Goal: Task Accomplishment & Management: Manage account settings

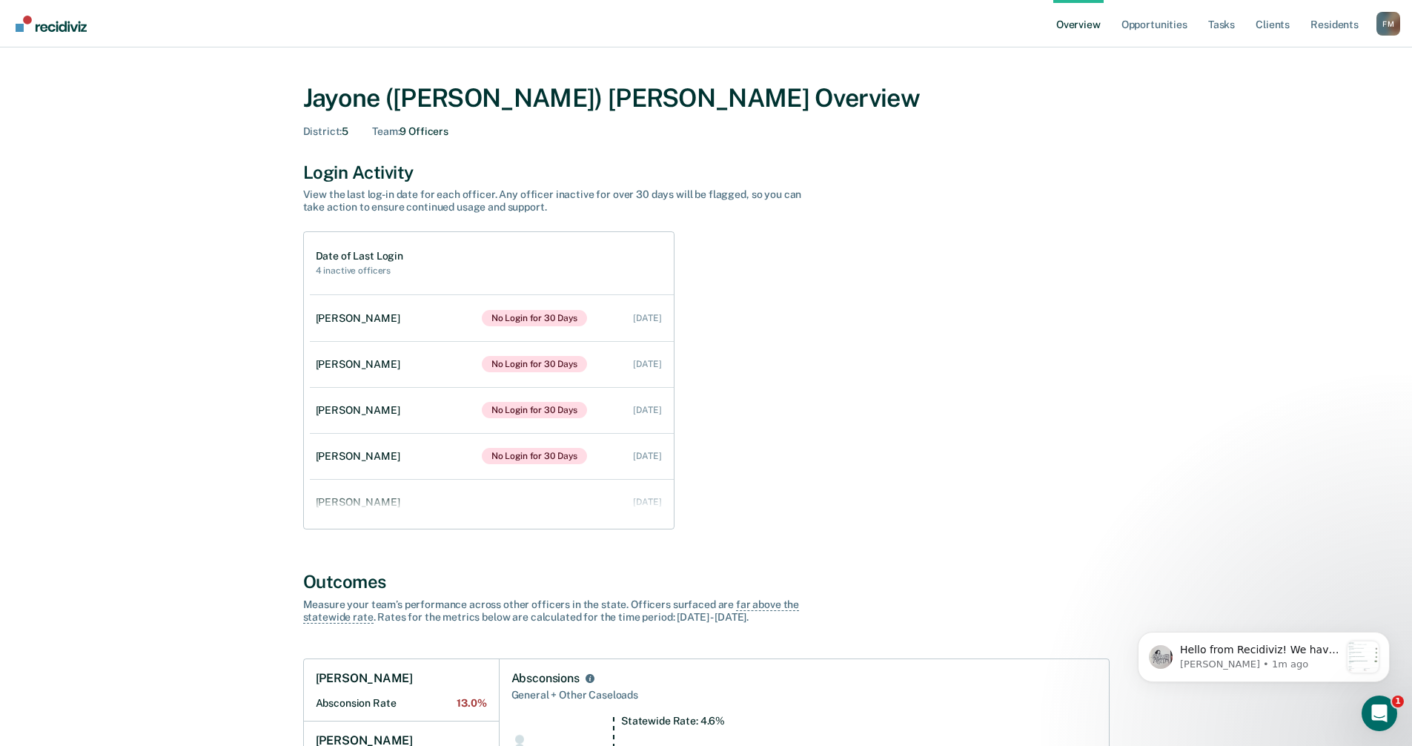
scroll to position [652, 0]
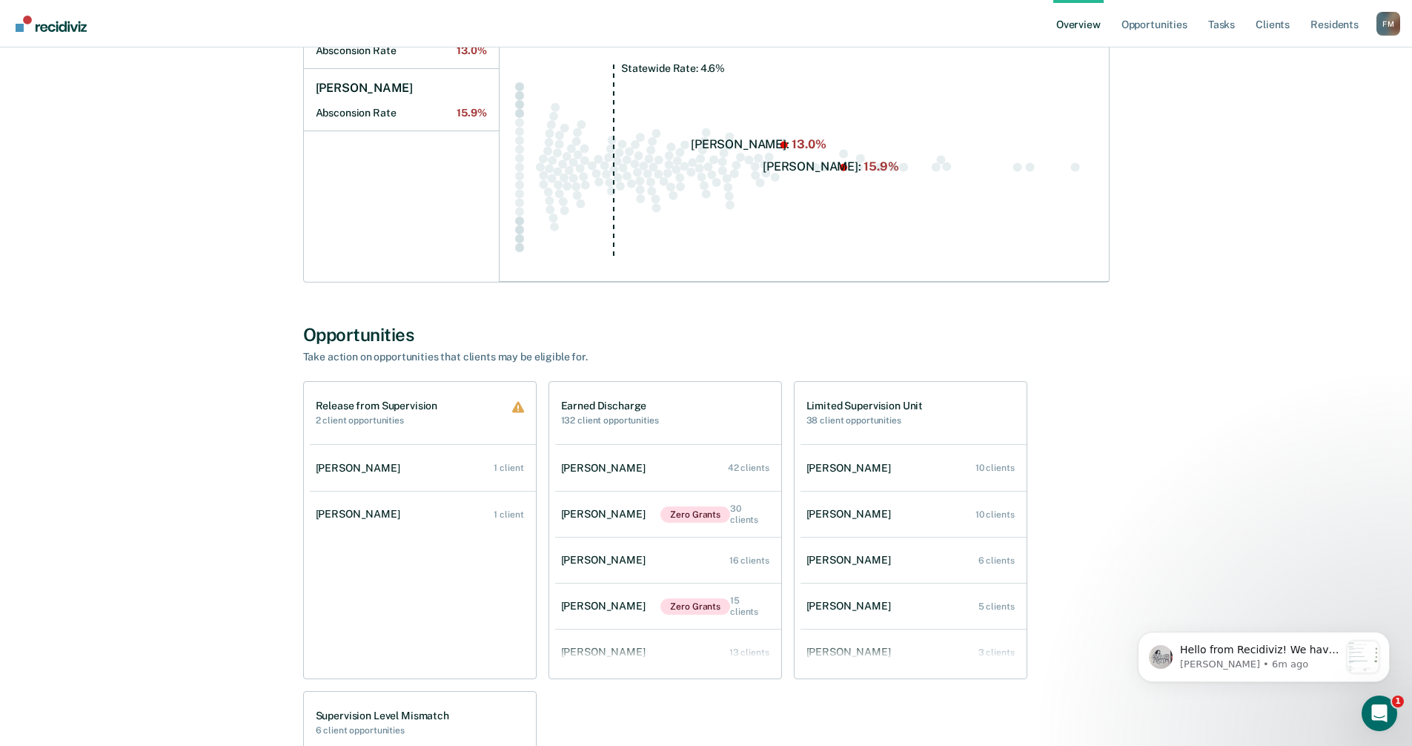
click at [541, 546] on div "Release from Supervision 2 client opportunities [PERSON_NAME] 1 client [PERSON_…" at bounding box center [706, 685] width 807 height 608
click at [1226, 22] on link "Tasks" at bounding box center [1222, 23] width 33 height 47
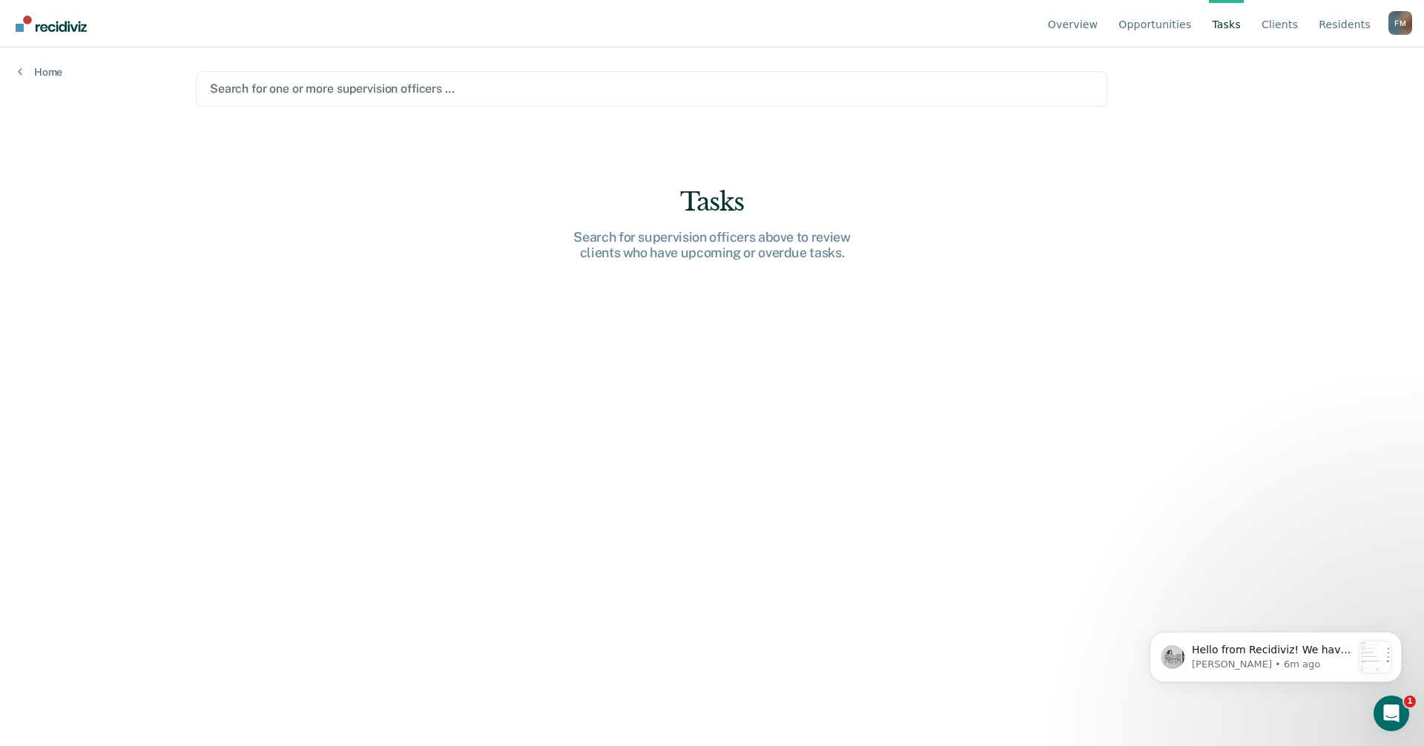
click at [489, 90] on div at bounding box center [651, 88] width 883 height 17
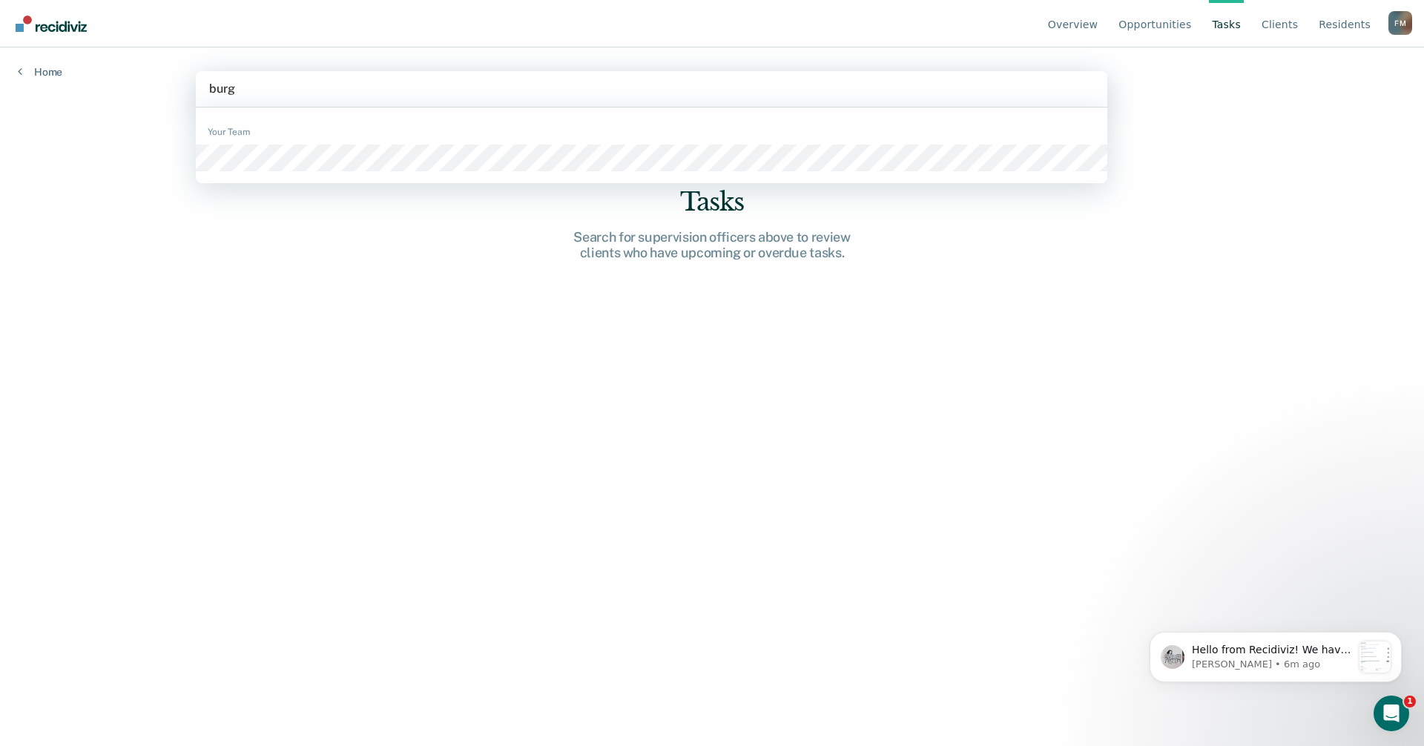
type input "[PERSON_NAME]"
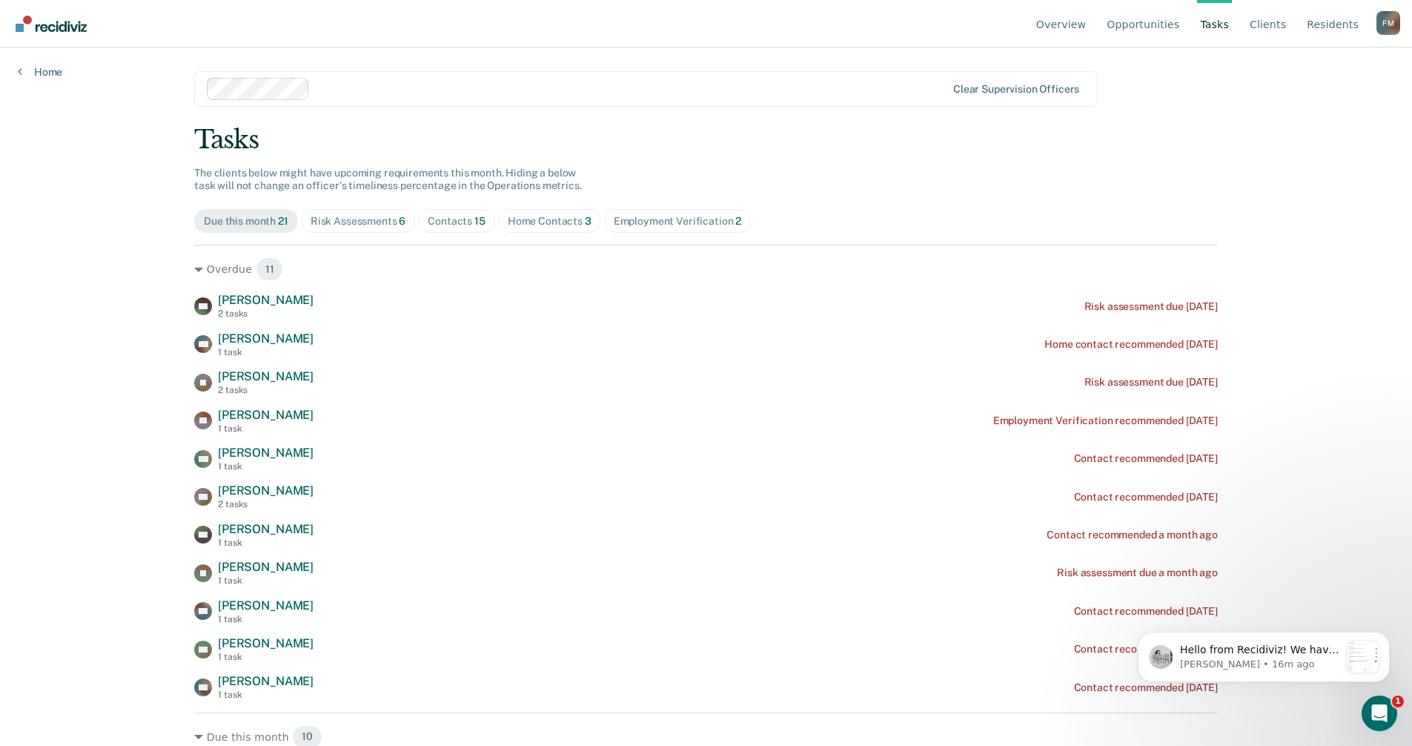
click at [545, 219] on div "Home Contacts 3" at bounding box center [550, 221] width 84 height 13
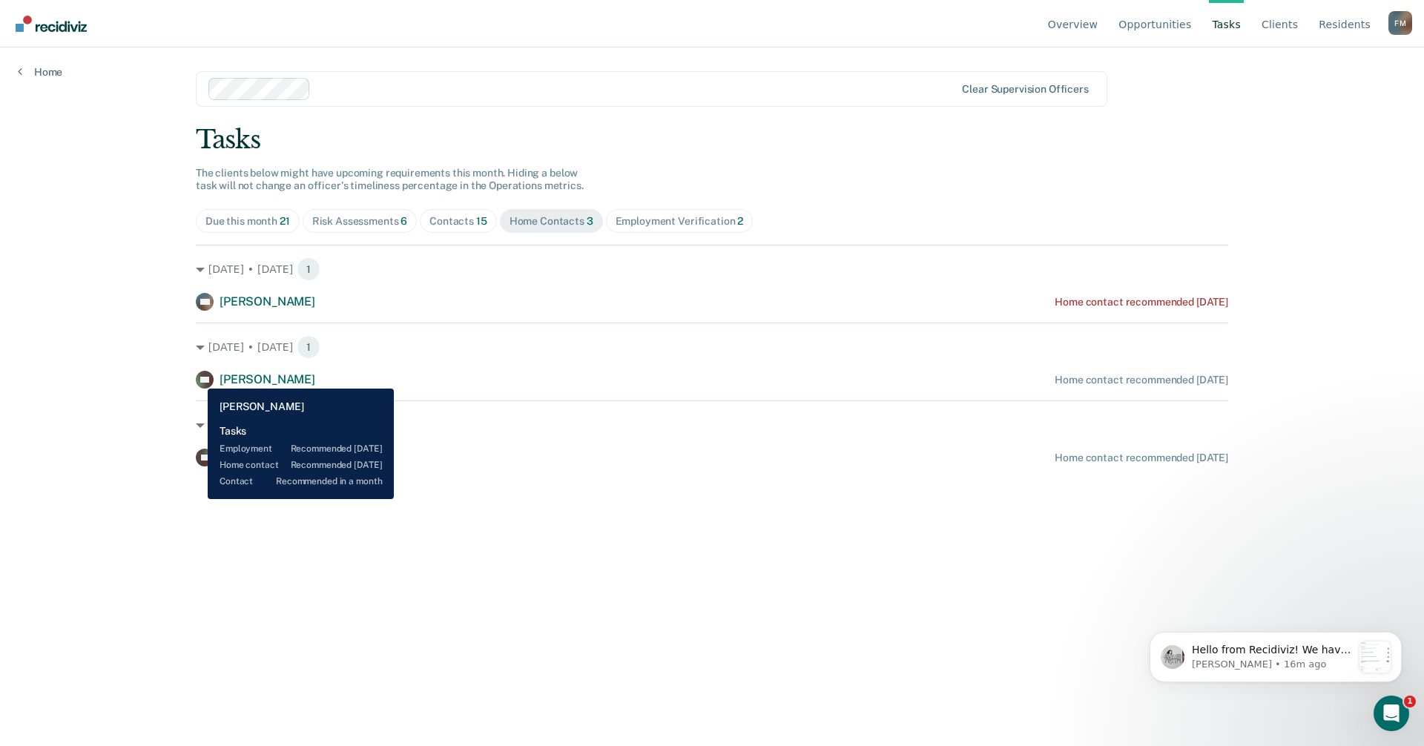
click at [196, 377] on icon at bounding box center [197, 377] width 18 height 25
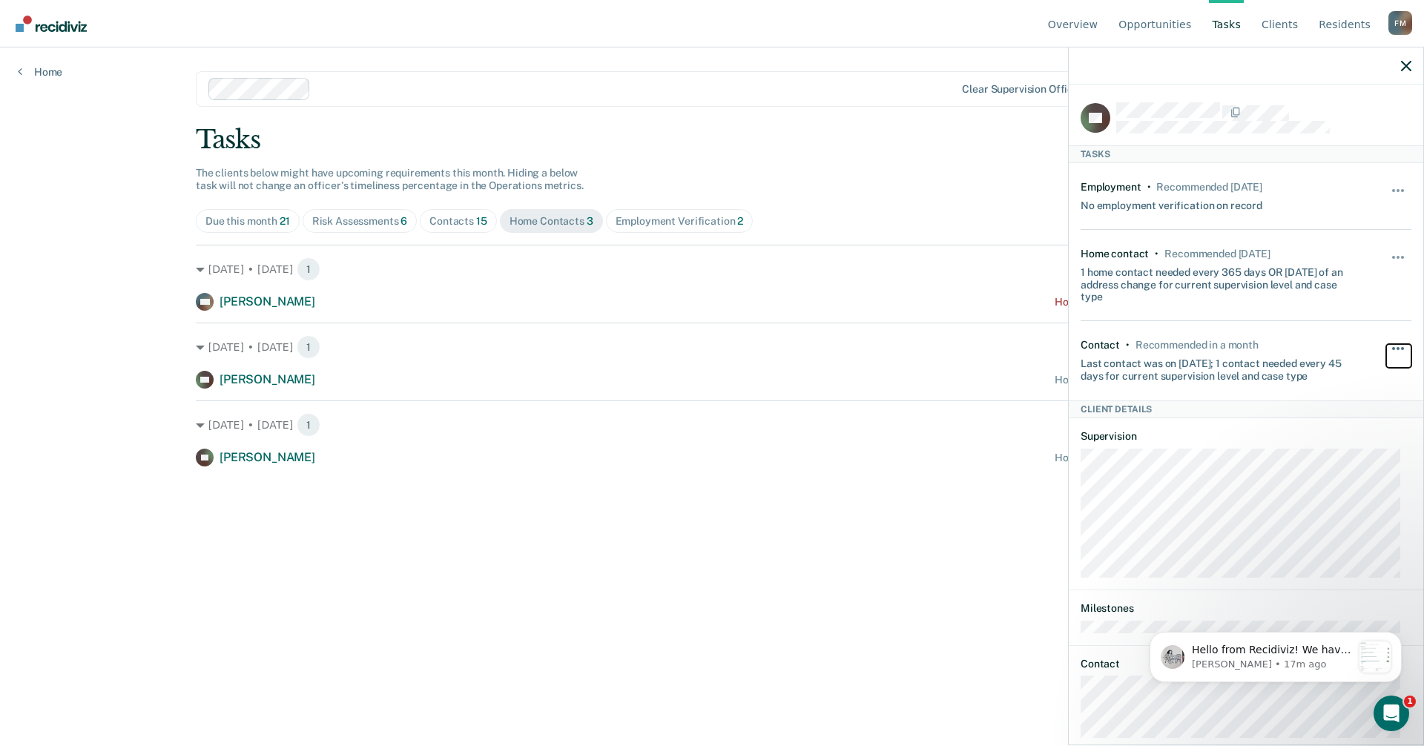
click at [1389, 345] on button "button" at bounding box center [1398, 356] width 25 height 24
click at [1328, 470] on button "90 days" at bounding box center [1357, 467] width 107 height 24
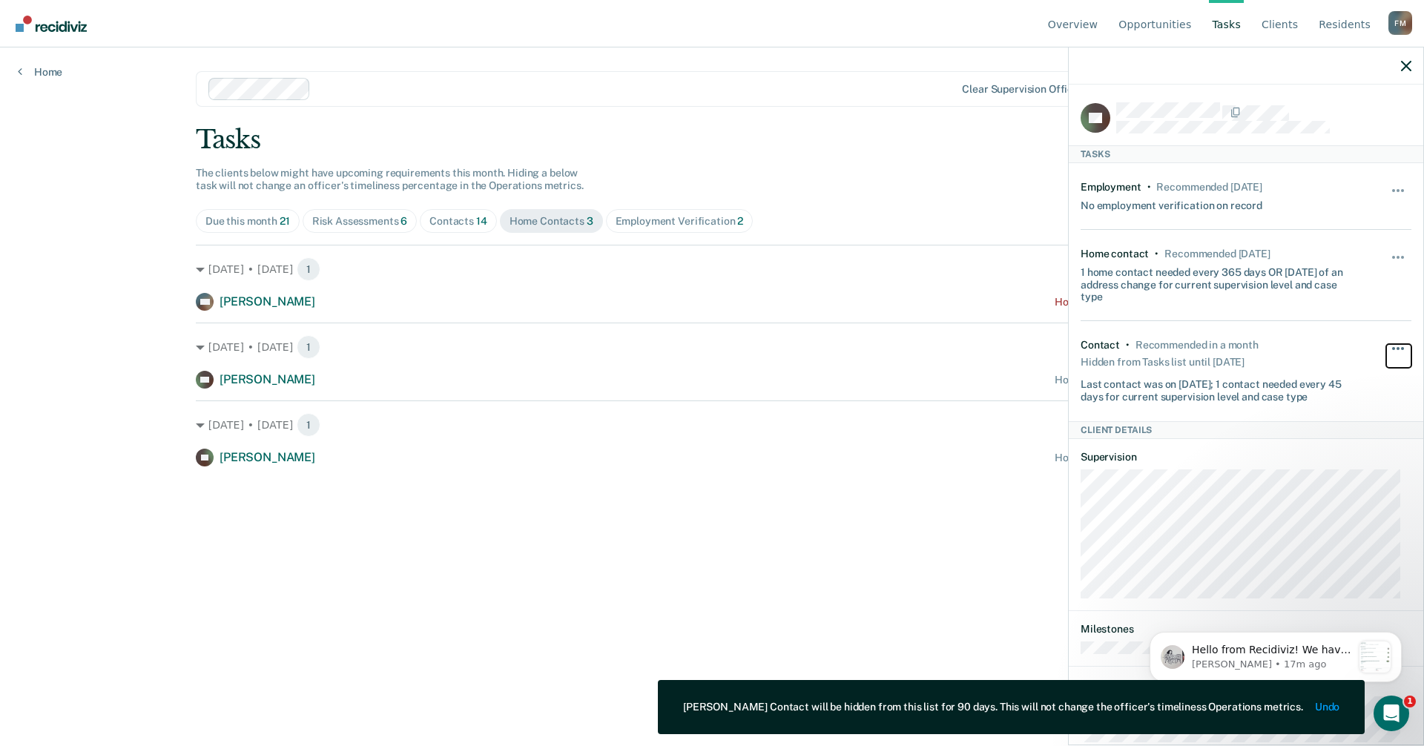
click at [1392, 352] on button "button" at bounding box center [1398, 356] width 25 height 24
click at [1321, 387] on button "Unhide" at bounding box center [1357, 389] width 83 height 24
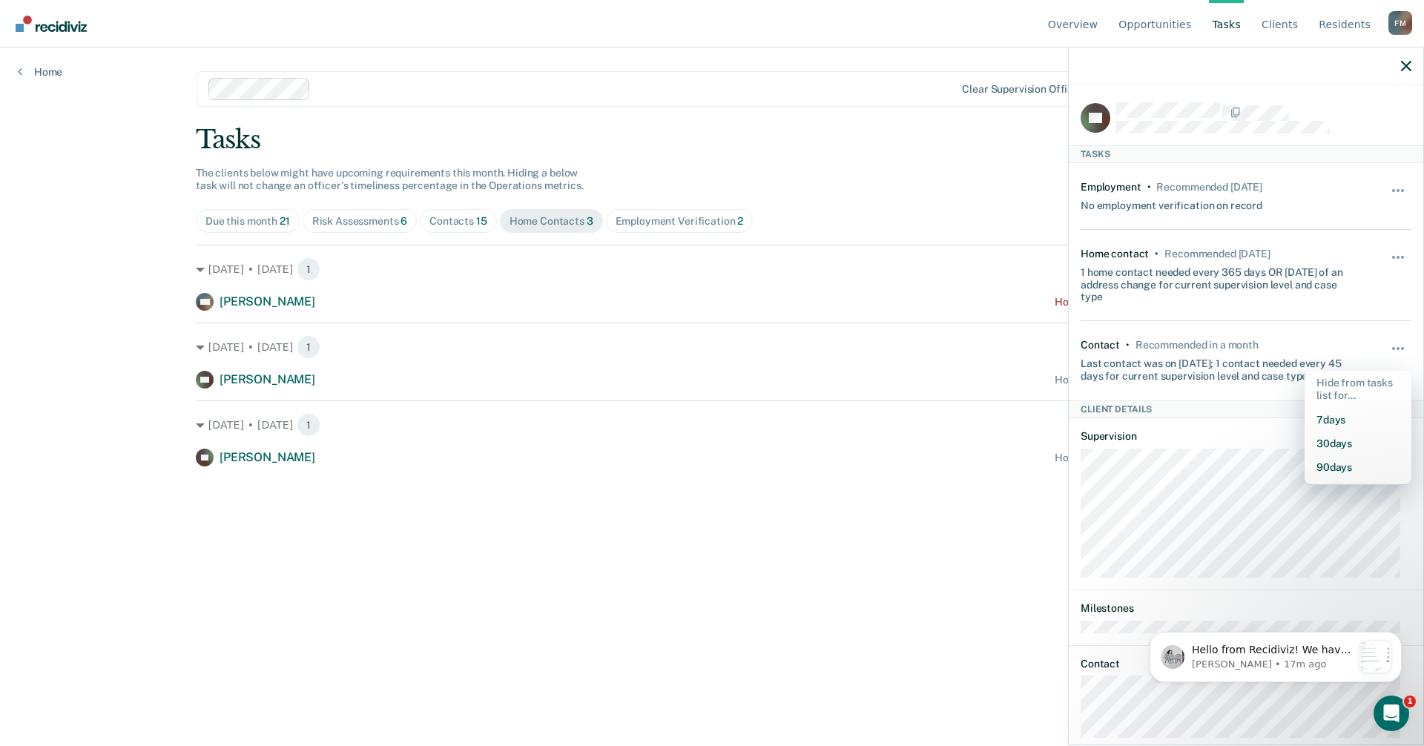
click at [891, 544] on main "Clear supervision officers Tasks The clients below might have upcoming requirem…" at bounding box center [712, 378] width 1068 height 663
click at [1353, 650] on div "Hello from Recidiviz! We have some exciting news. Officers will now have their …" at bounding box center [1275, 656] width 230 height 31
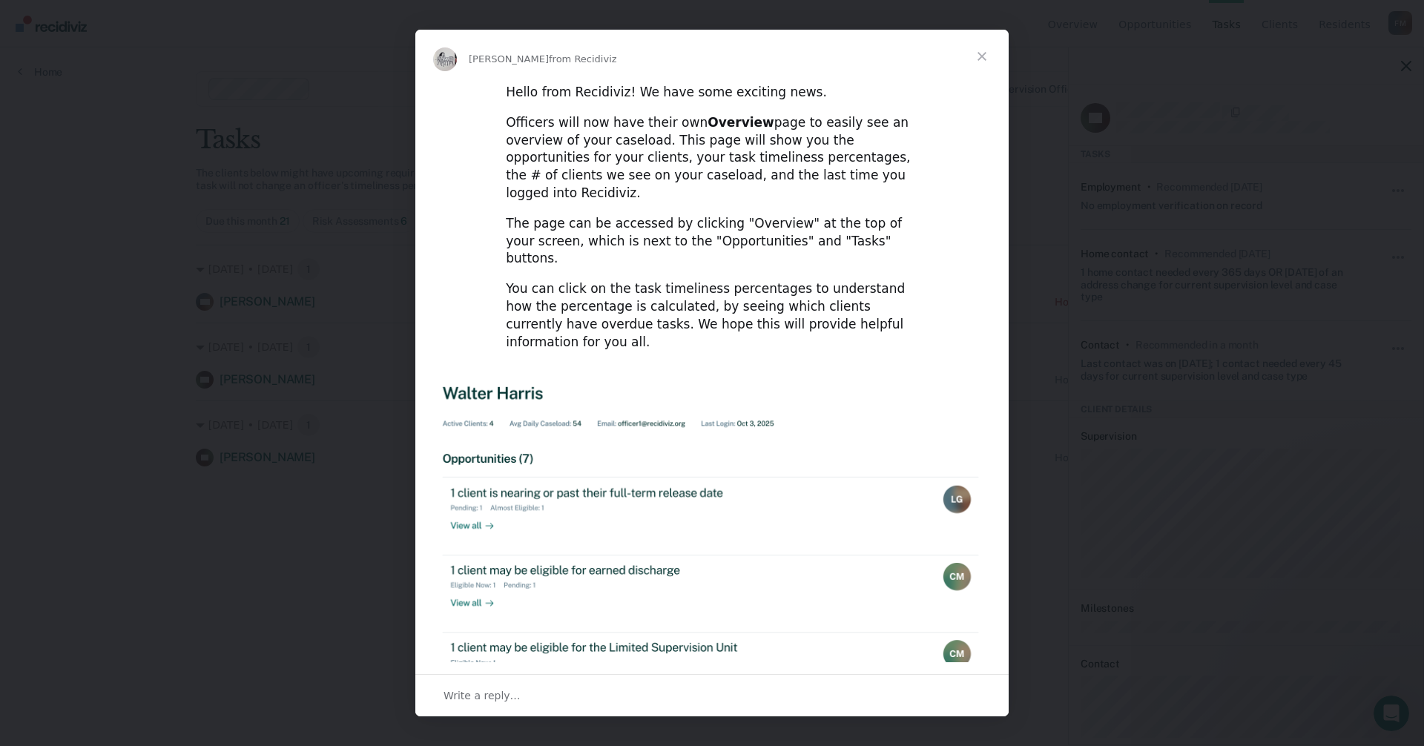
click at [480, 705] on div "Write a reply…" at bounding box center [711, 695] width 593 height 42
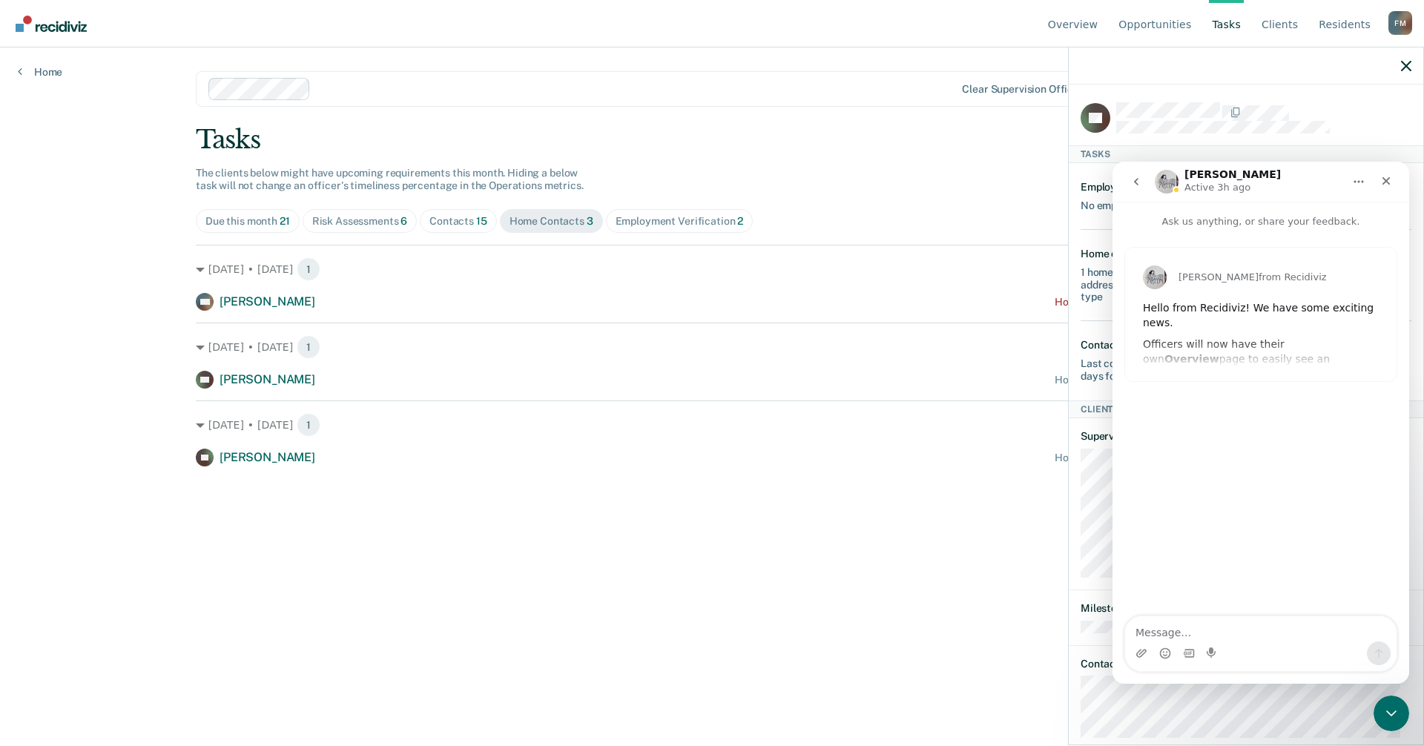
click at [1209, 629] on textarea "Message…" at bounding box center [1260, 628] width 271 height 25
drag, startPoint x: 1291, startPoint y: 627, endPoint x: 1340, endPoint y: 532, distance: 107.1
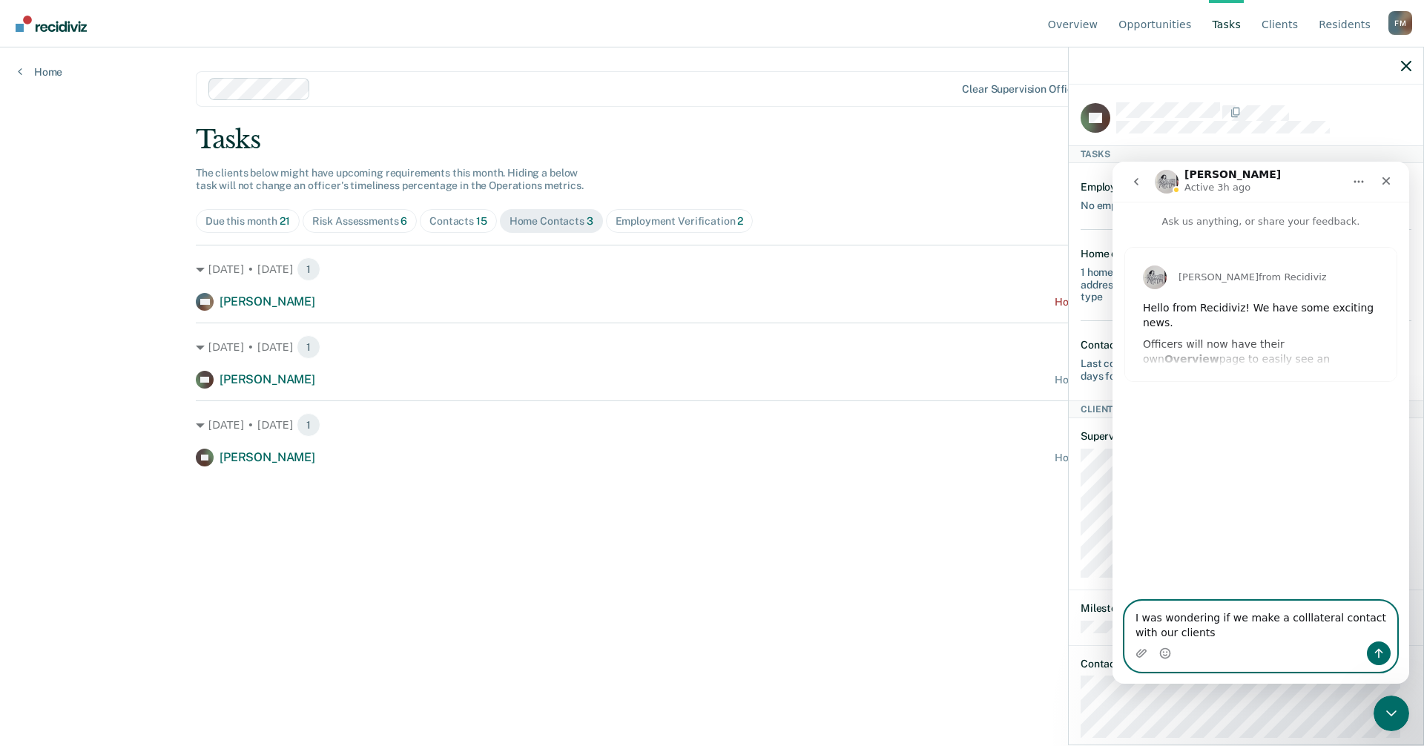
drag, startPoint x: 1340, startPoint y: 532, endPoint x: 1297, endPoint y: 621, distance: 98.5
click at [1183, 632] on textarea "I was wondering if we make a collateral contact with our clients" at bounding box center [1260, 621] width 271 height 40
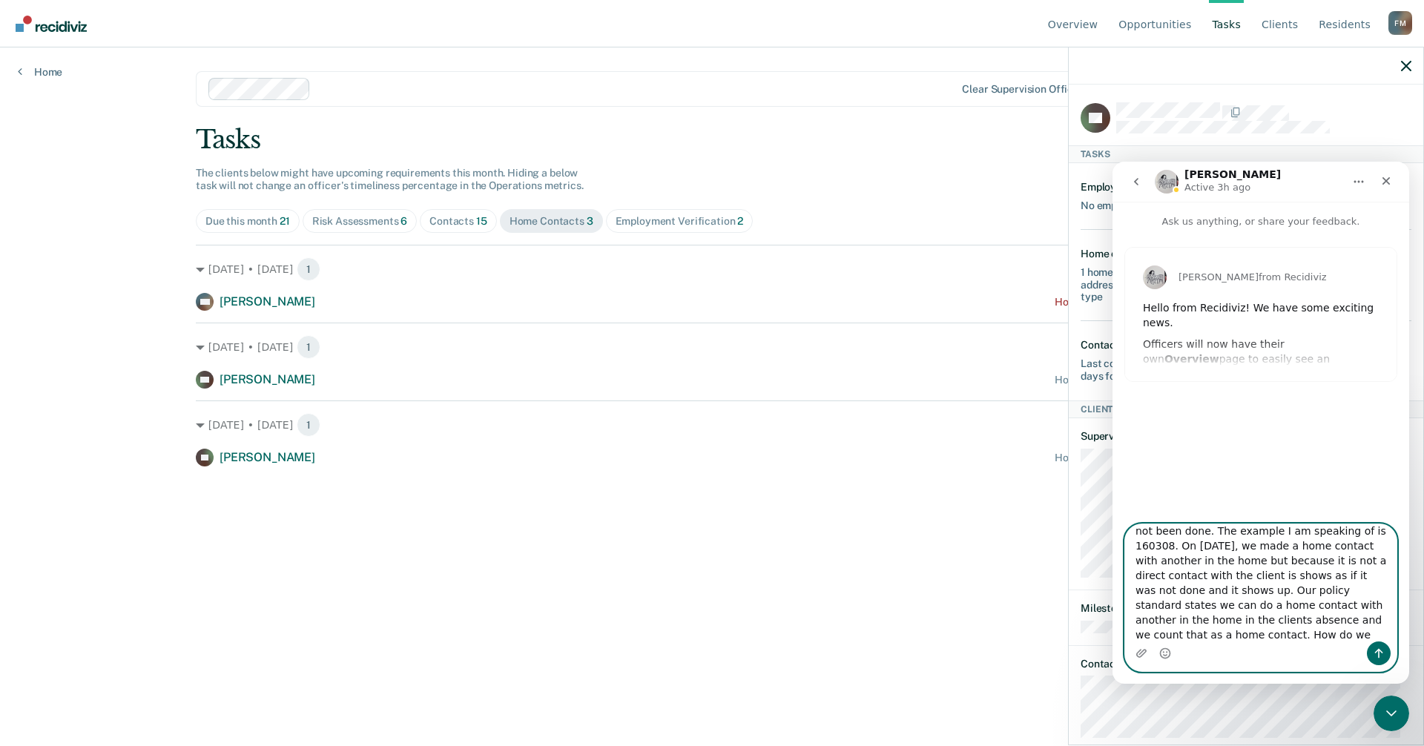
scroll to position [69, 0]
type textarea "I was wondering if we make a collateral contact with our clients at their resid…"
click at [1375, 649] on icon "Send a message…" at bounding box center [1378, 653] width 12 height 12
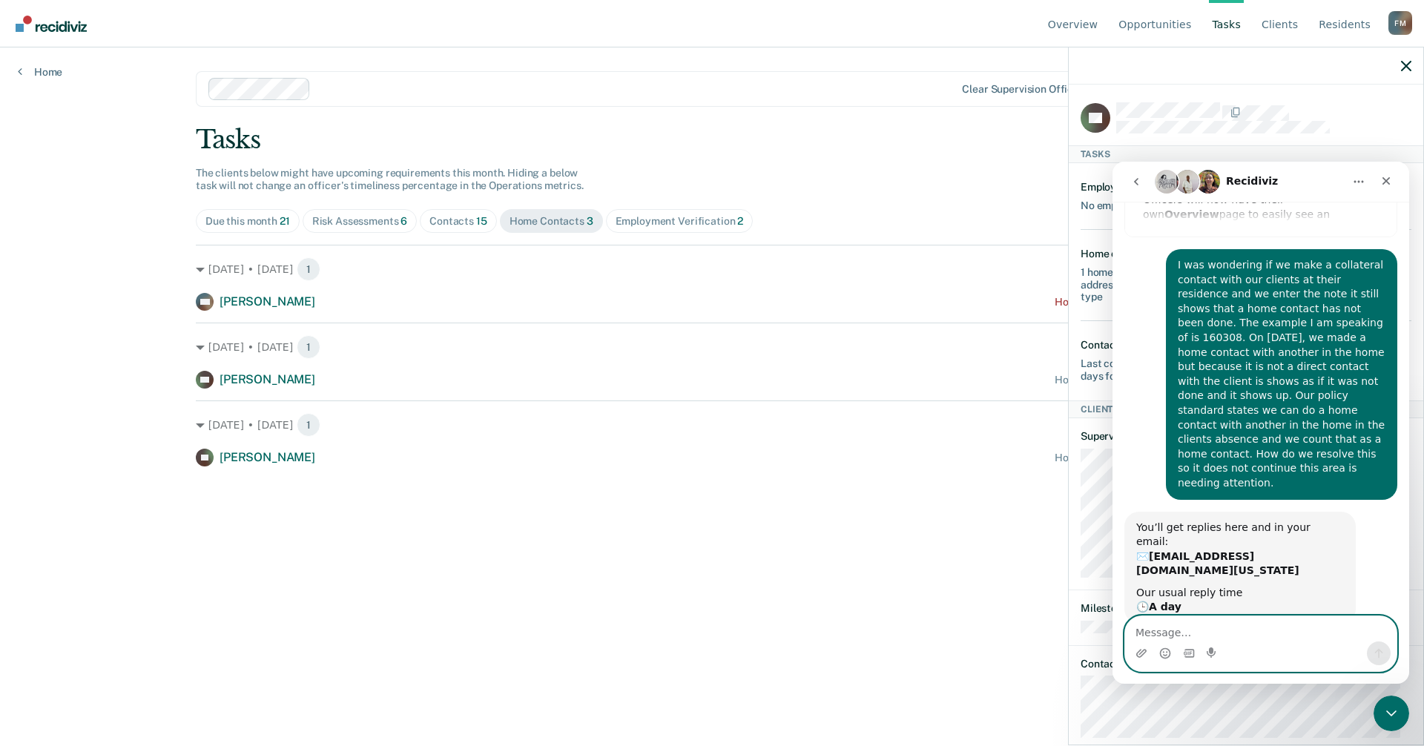
scroll to position [167, 0]
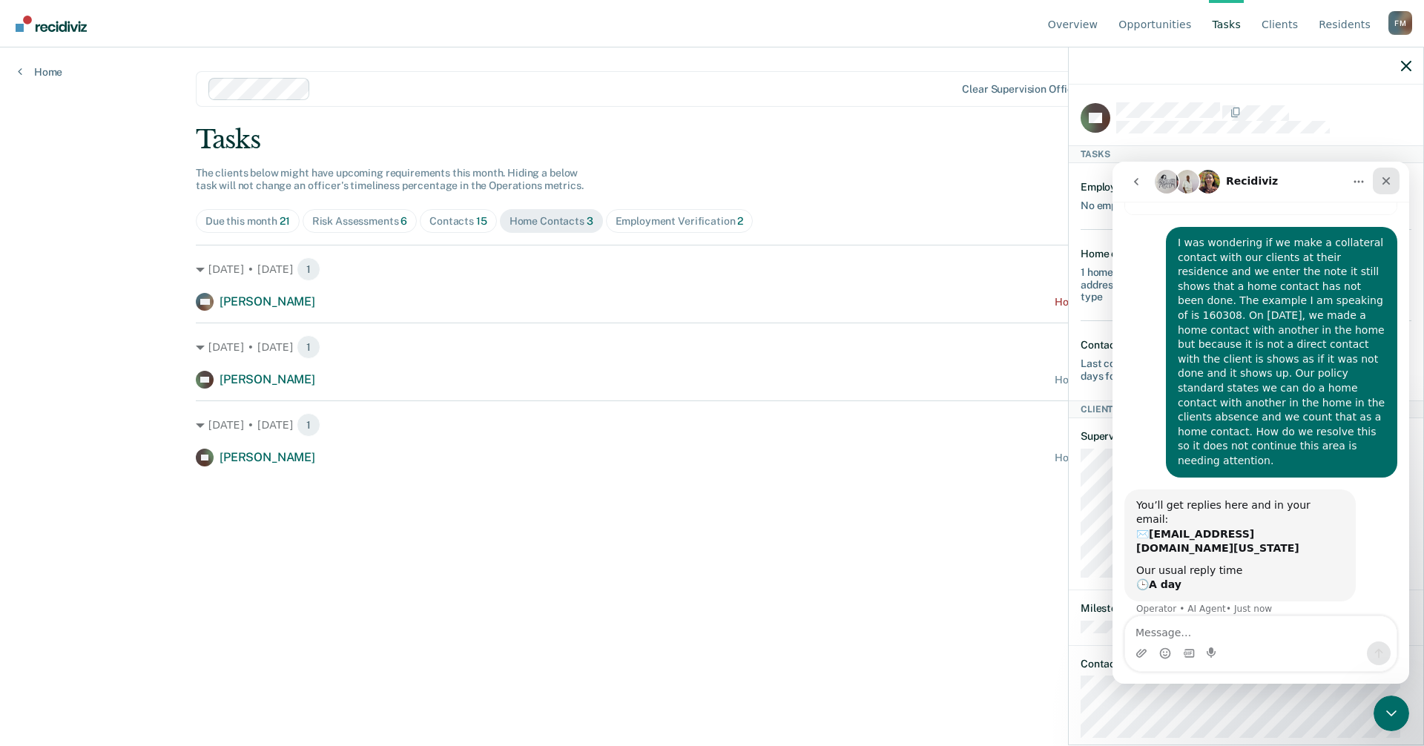
click at [1386, 178] on icon "Close" at bounding box center [1386, 181] width 12 height 12
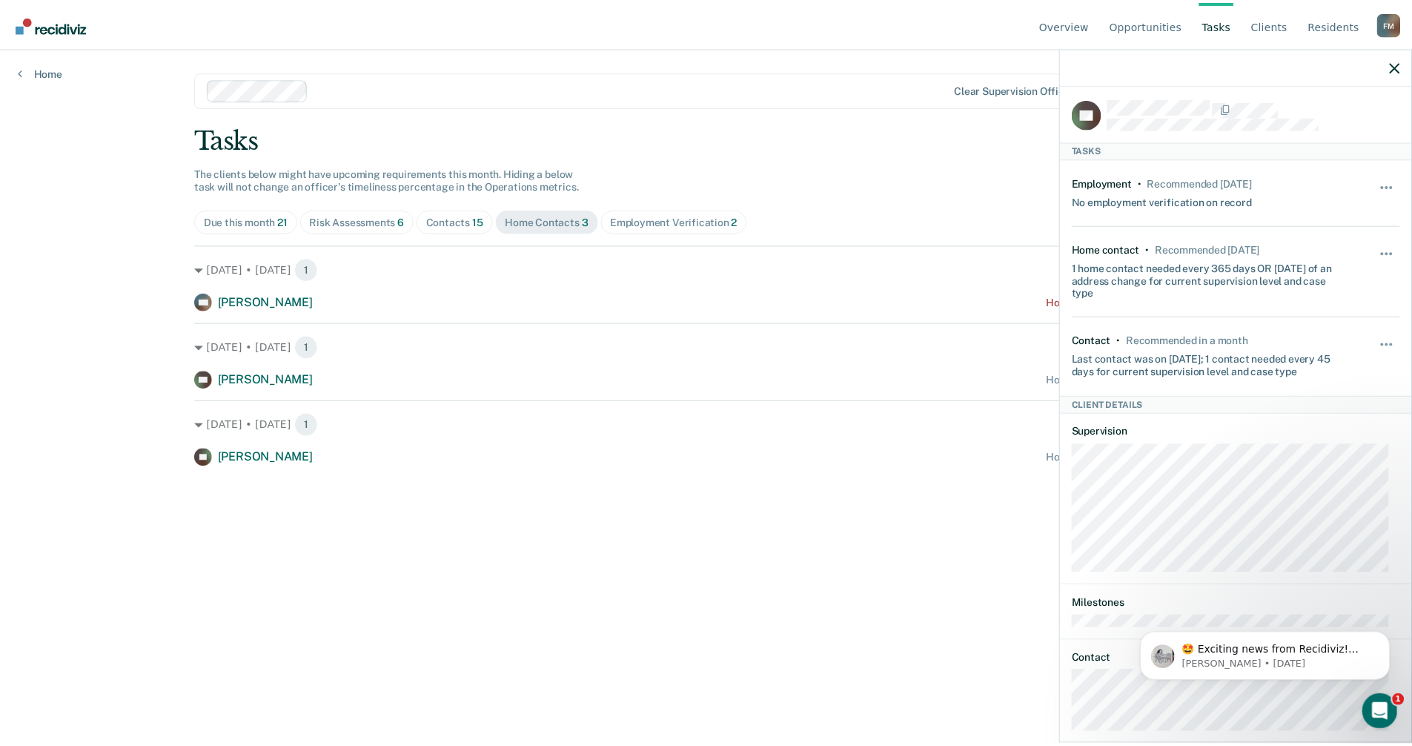
scroll to position [0, 0]
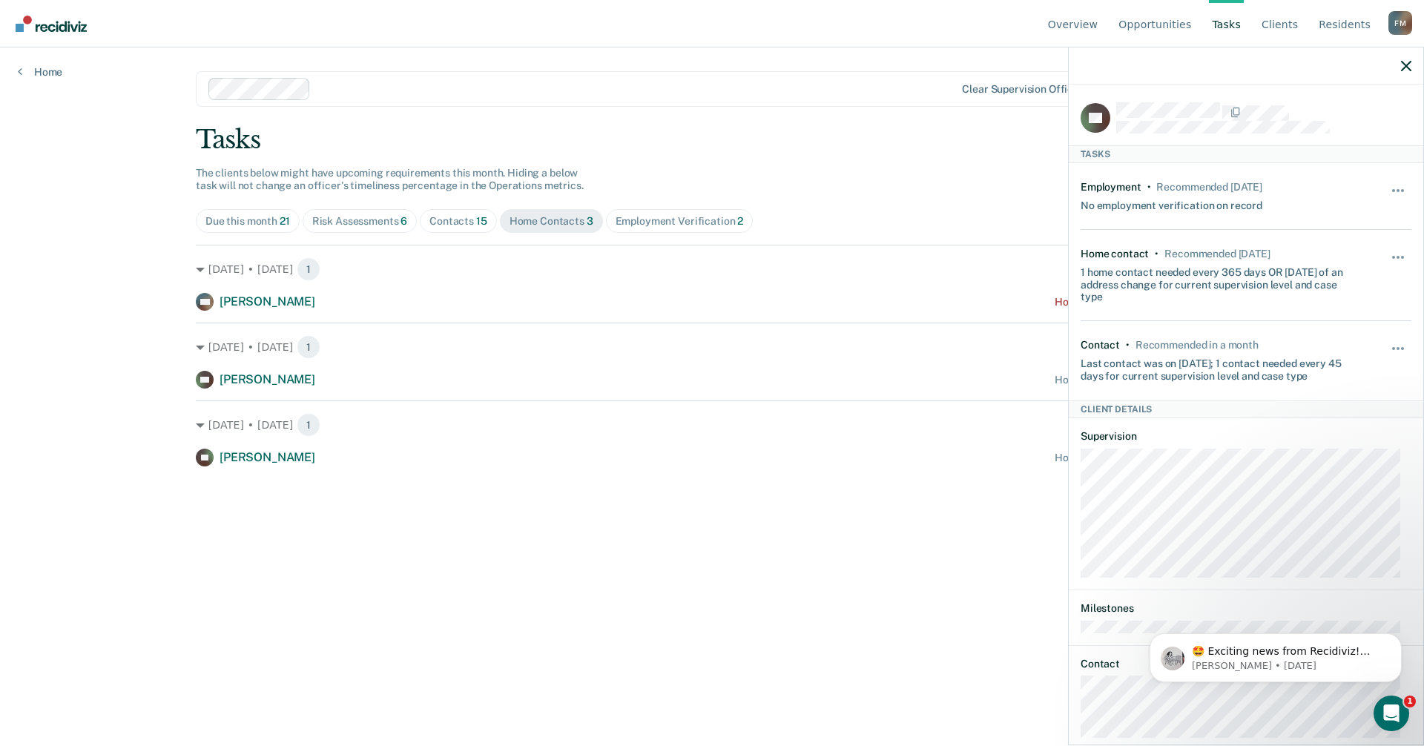
click at [673, 222] on div "Employment Verification 2" at bounding box center [679, 221] width 128 height 13
click at [546, 443] on main "Clear supervision officers Tasks The clients below might have upcoming requirem…" at bounding box center [712, 378] width 1068 height 663
click at [239, 224] on div "Due this month 21" at bounding box center [247, 221] width 85 height 13
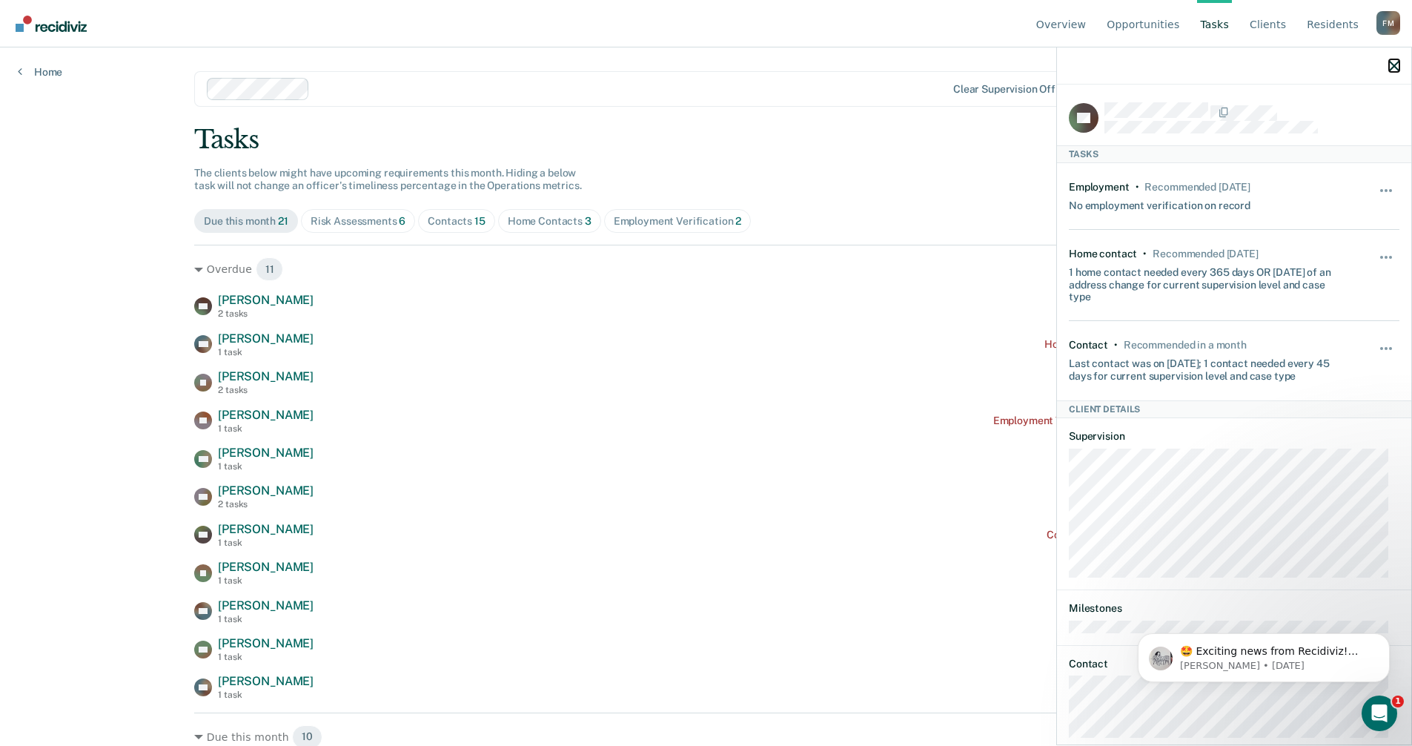
click at [1394, 62] on icon "button" at bounding box center [1394, 66] width 10 height 10
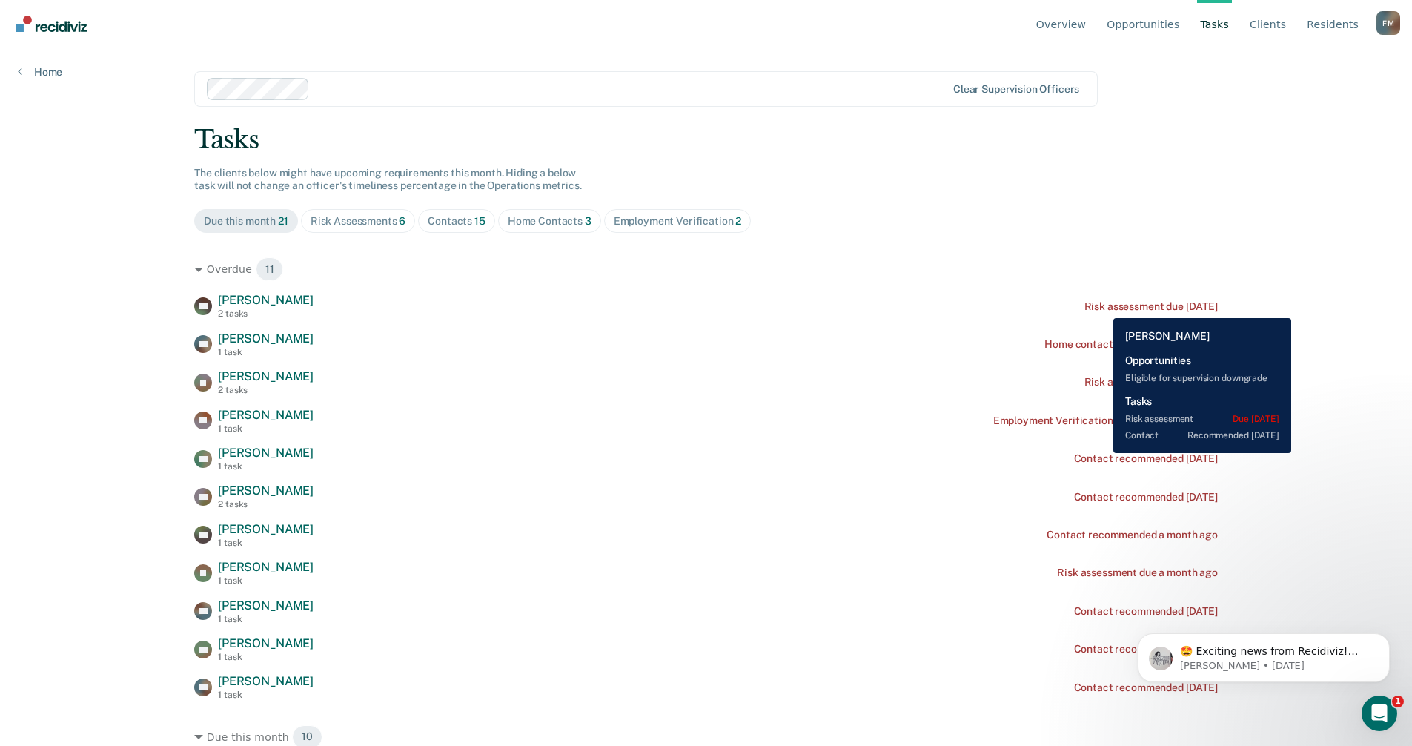
click at [1102, 307] on div "Risk assessment due [DATE]" at bounding box center [1151, 306] width 133 height 13
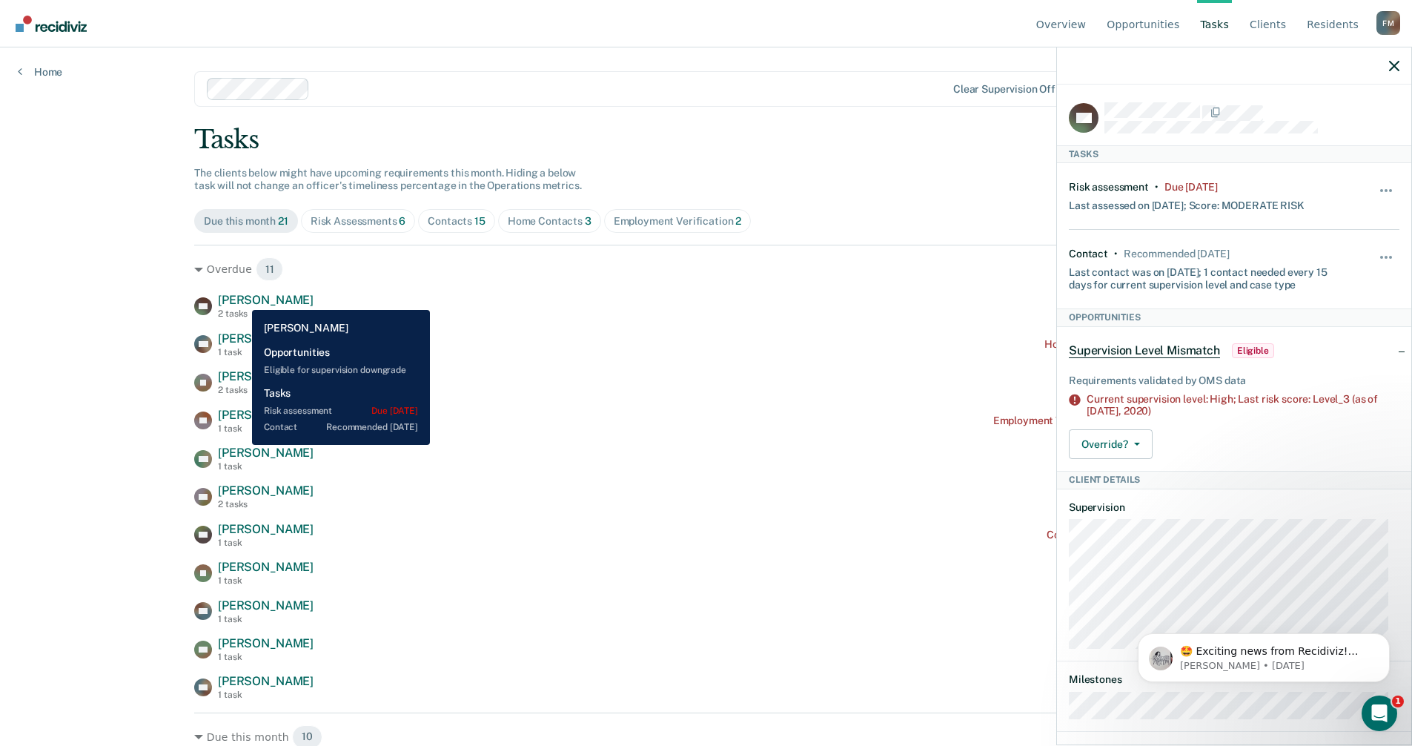
click at [241, 299] on span "[PERSON_NAME]" at bounding box center [266, 300] width 96 height 14
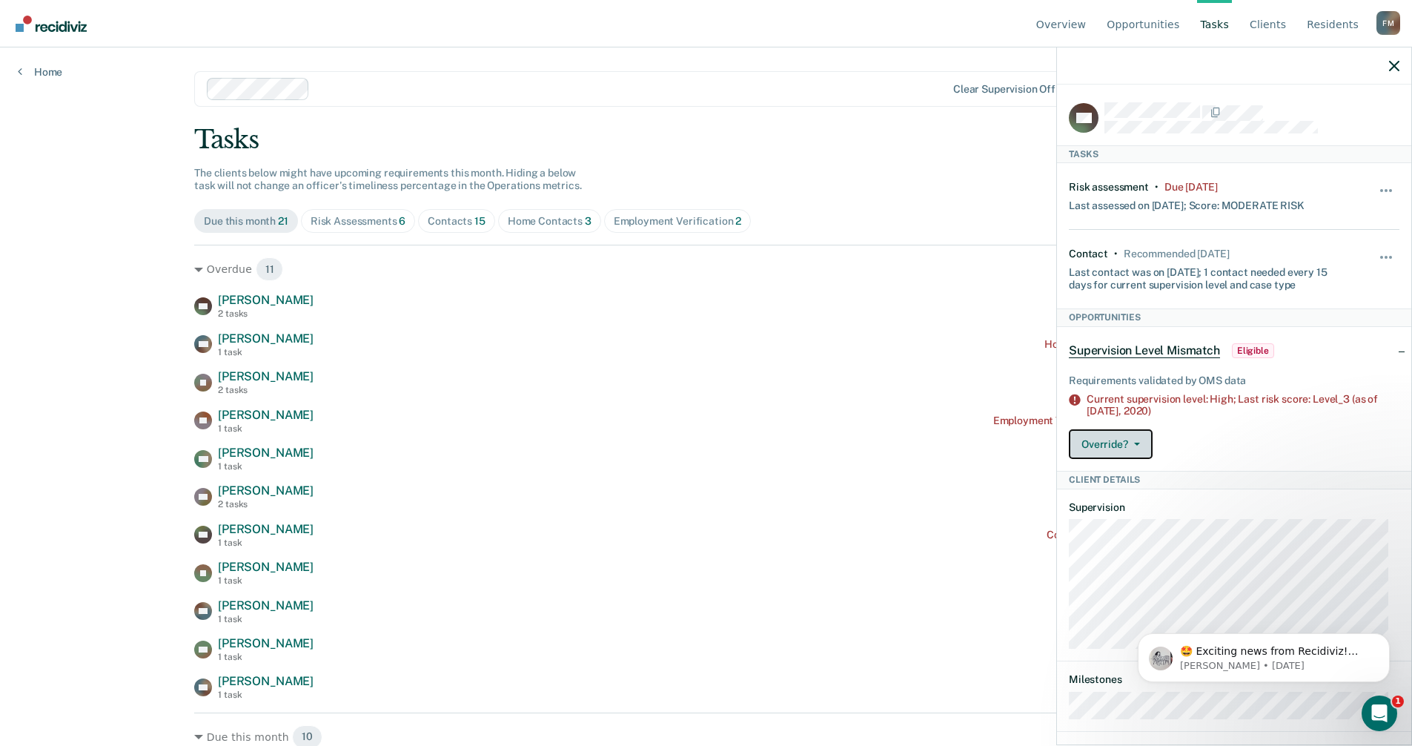
click at [1140, 440] on button "Override?" at bounding box center [1111, 444] width 84 height 30
click at [901, 395] on div "JR [PERSON_NAME] 2 tasks Risk assessment due [DATE]" at bounding box center [706, 382] width 1024 height 26
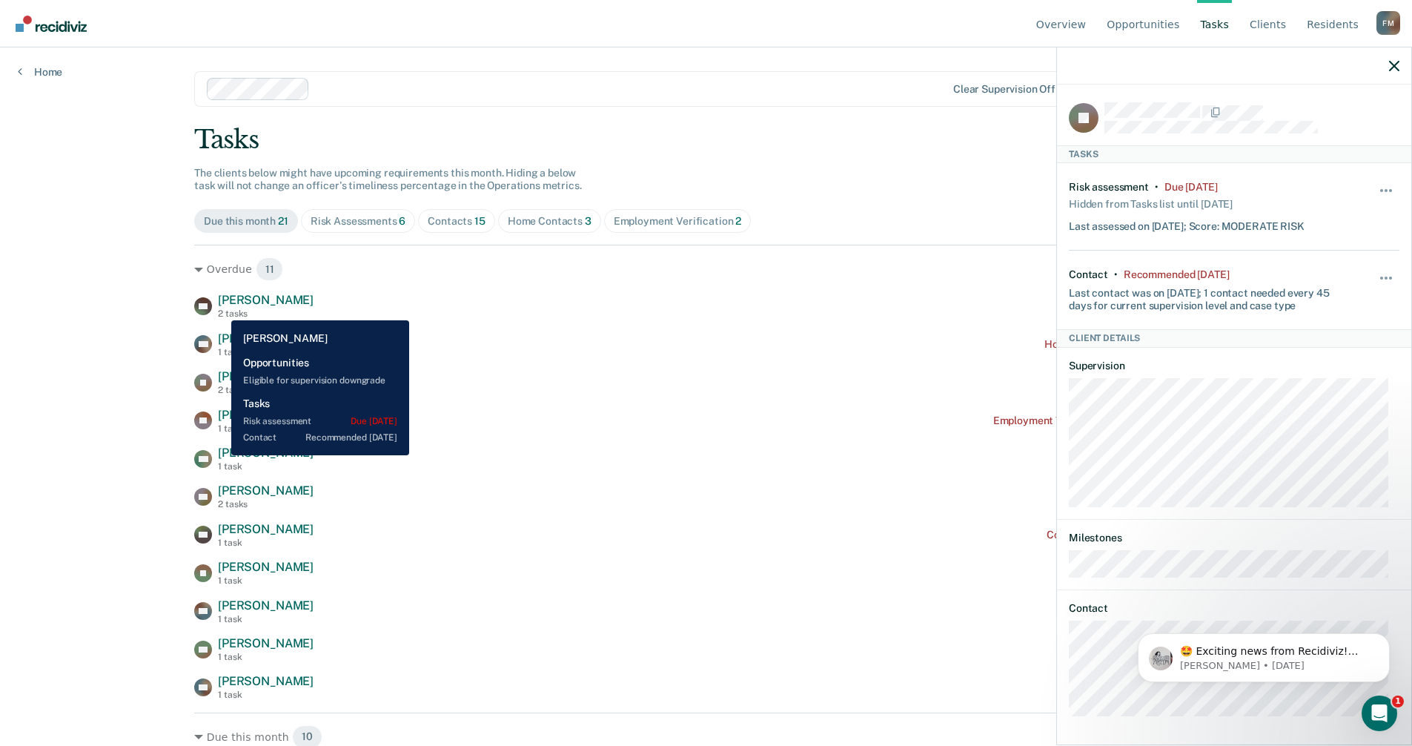
click at [220, 309] on div "2 tasks" at bounding box center [266, 313] width 96 height 10
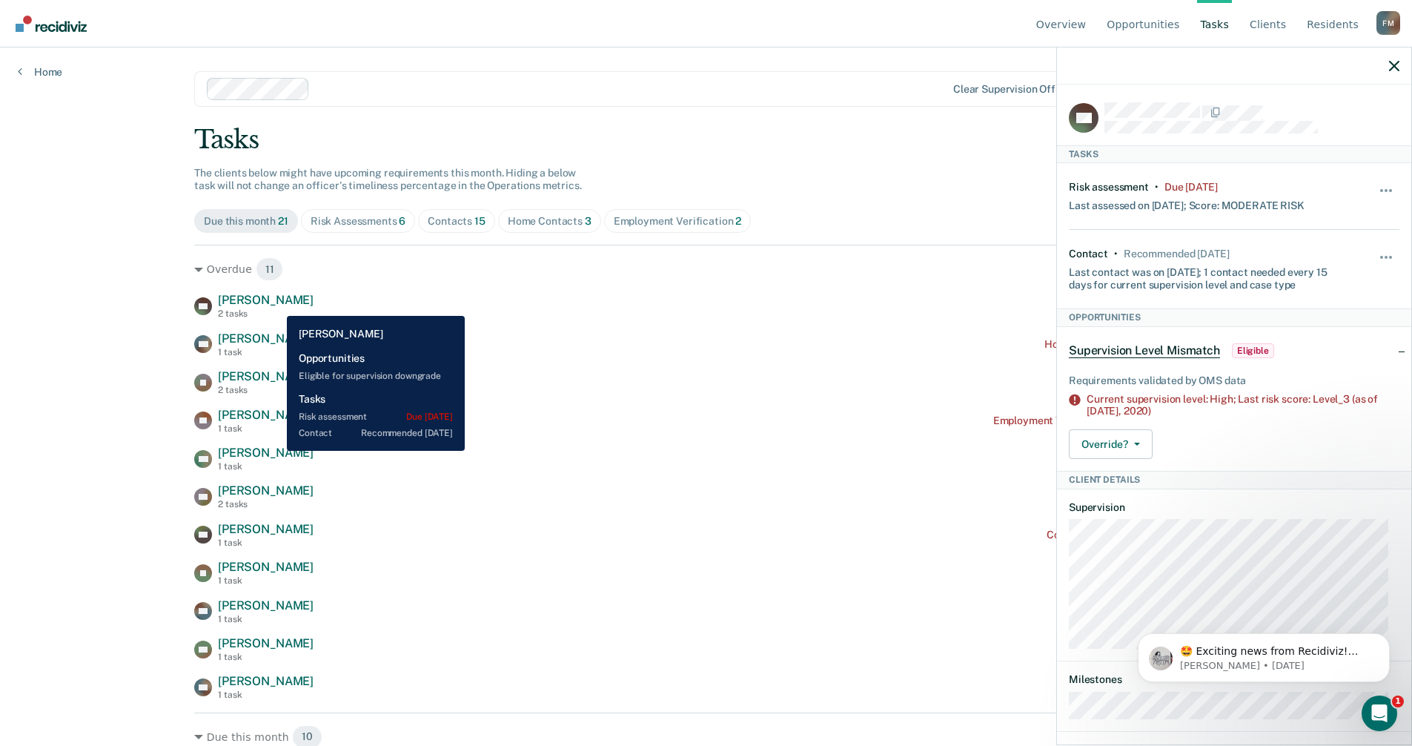
click at [276, 305] on span "[PERSON_NAME]" at bounding box center [266, 300] width 96 height 14
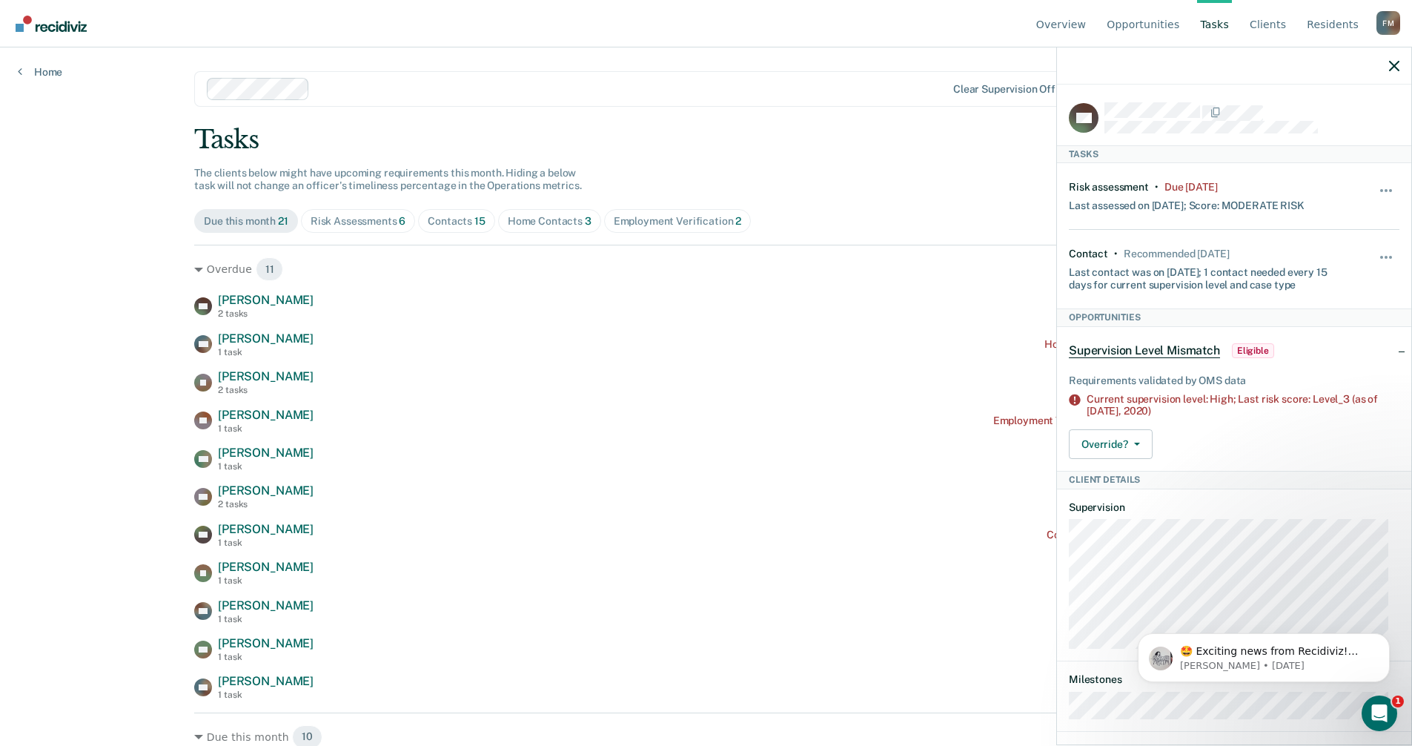
click at [381, 221] on div "Risk Assessments 6" at bounding box center [359, 221] width 96 height 13
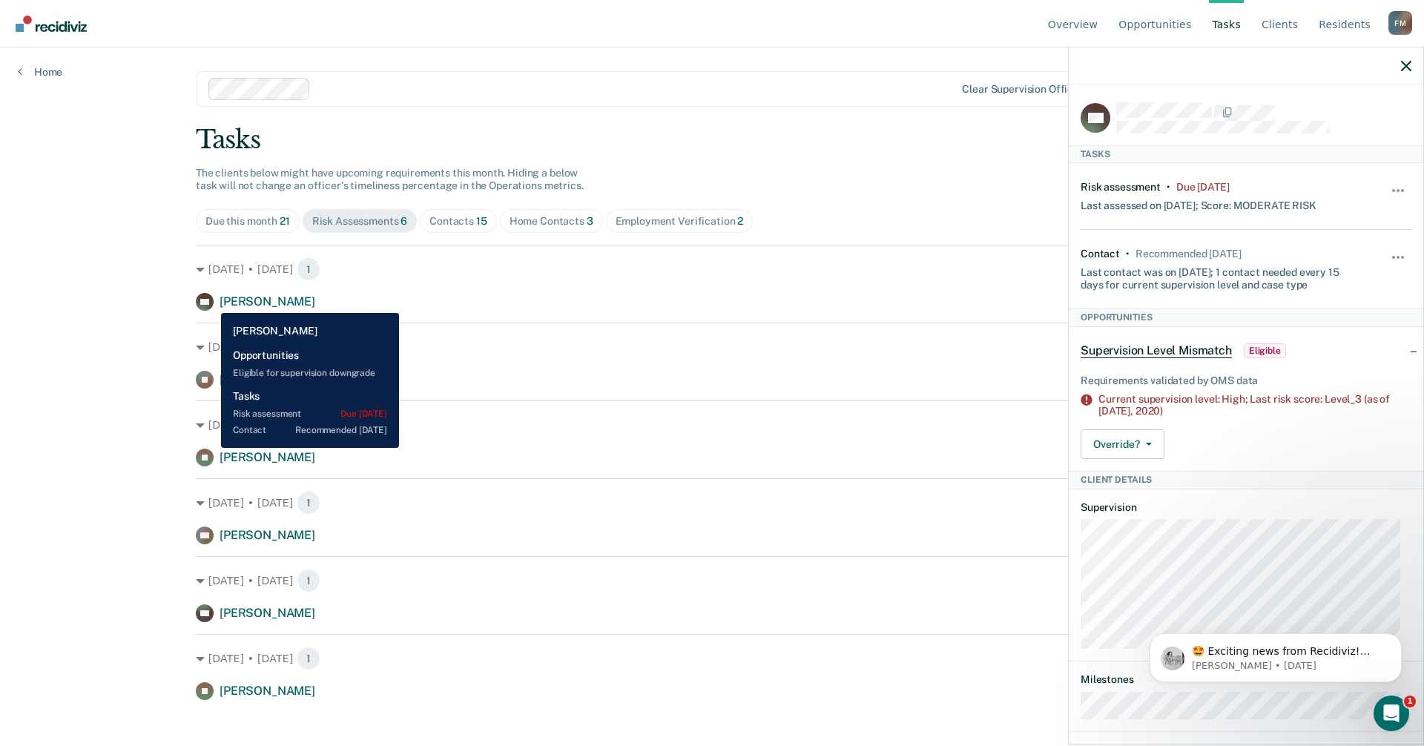
click at [210, 302] on rect at bounding box center [205, 302] width 18 height 18
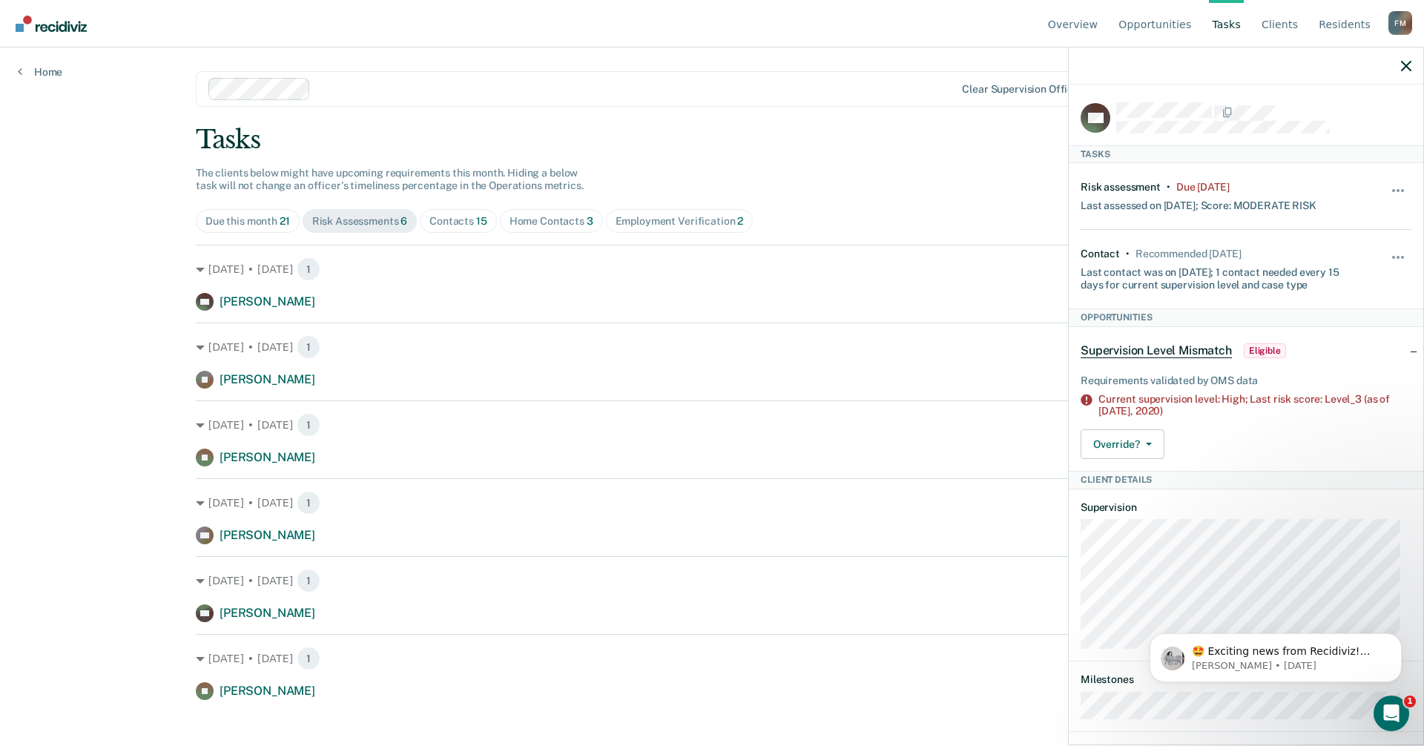
click at [1171, 348] on span "Supervision Level Mismatch" at bounding box center [1155, 350] width 151 height 15
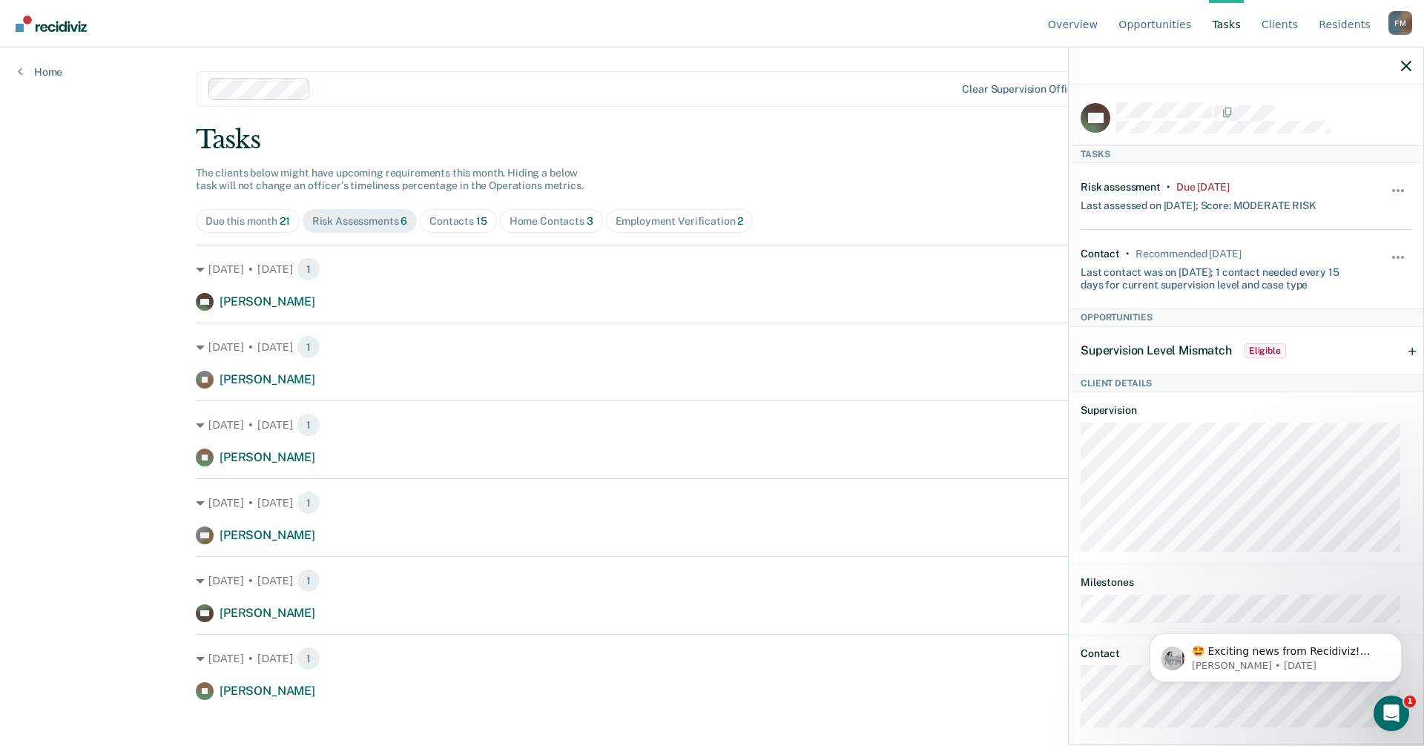
click at [1278, 349] on span "Eligible" at bounding box center [1264, 350] width 42 height 15
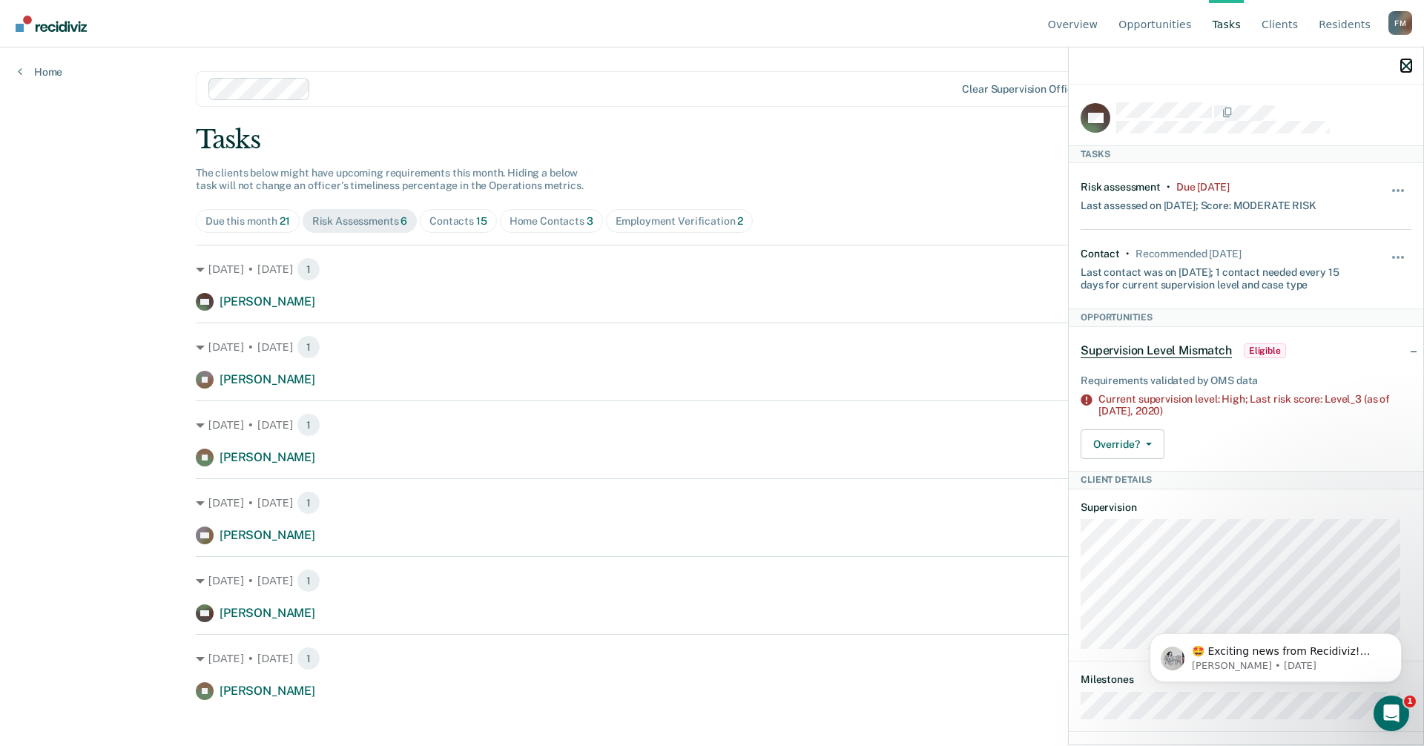
click at [1409, 67] on icon "button" at bounding box center [1406, 66] width 10 height 10
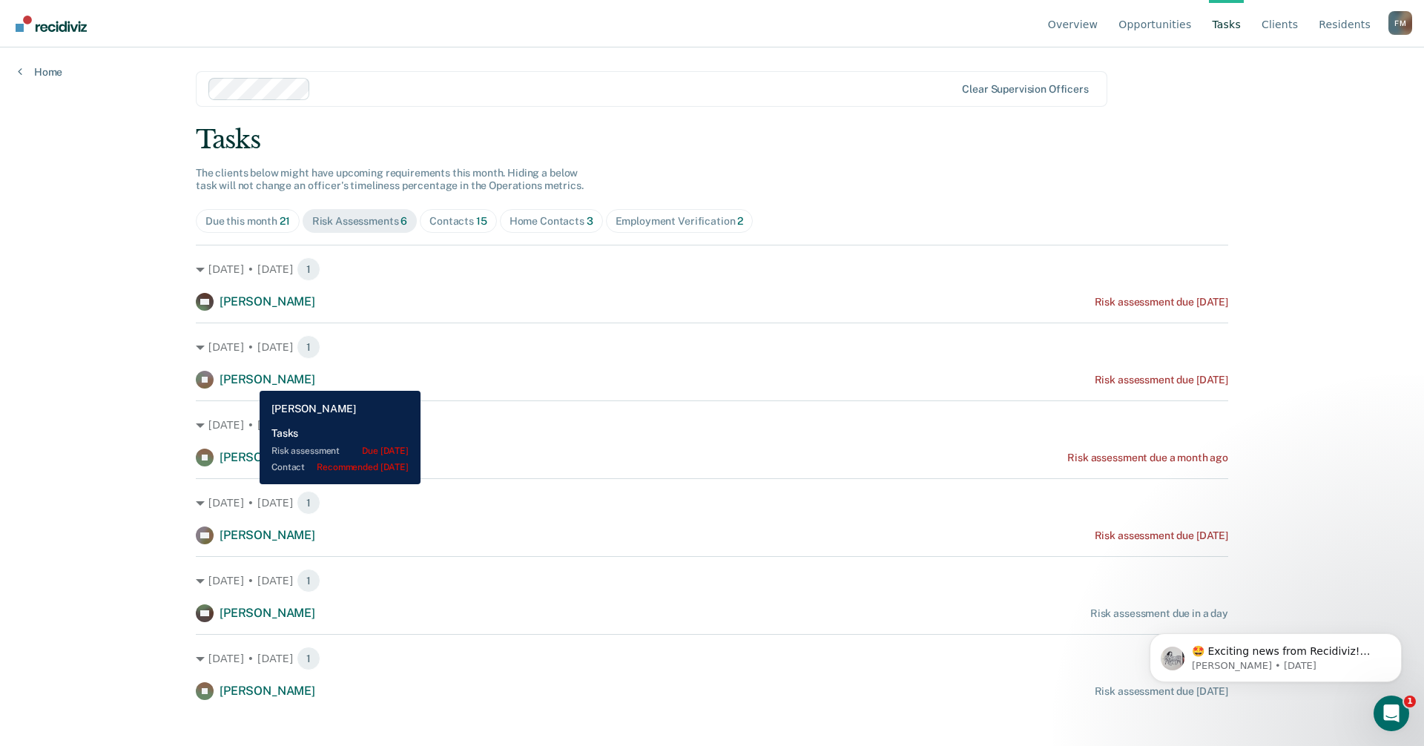
click at [248, 380] on span "[PERSON_NAME]" at bounding box center [267, 379] width 96 height 14
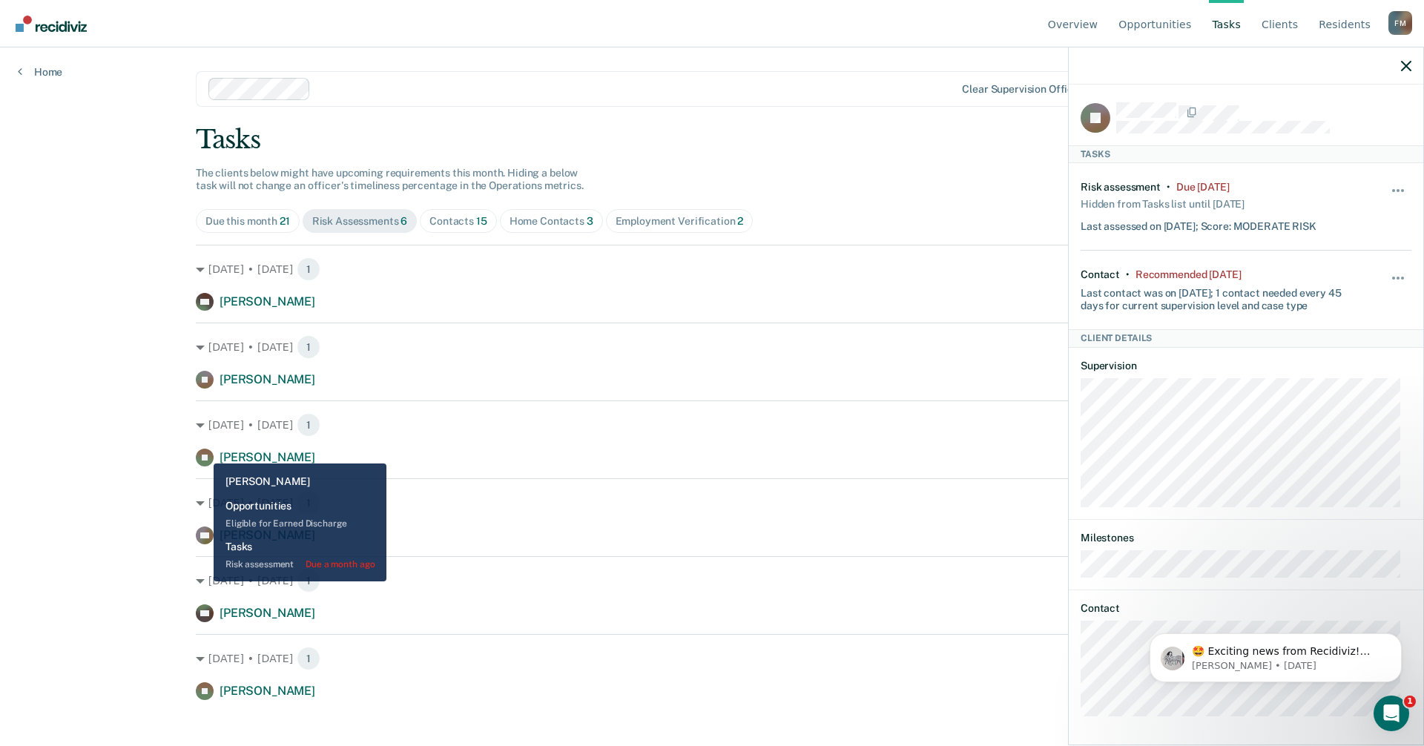
click at [202, 452] on icon at bounding box center [208, 454] width 26 height 22
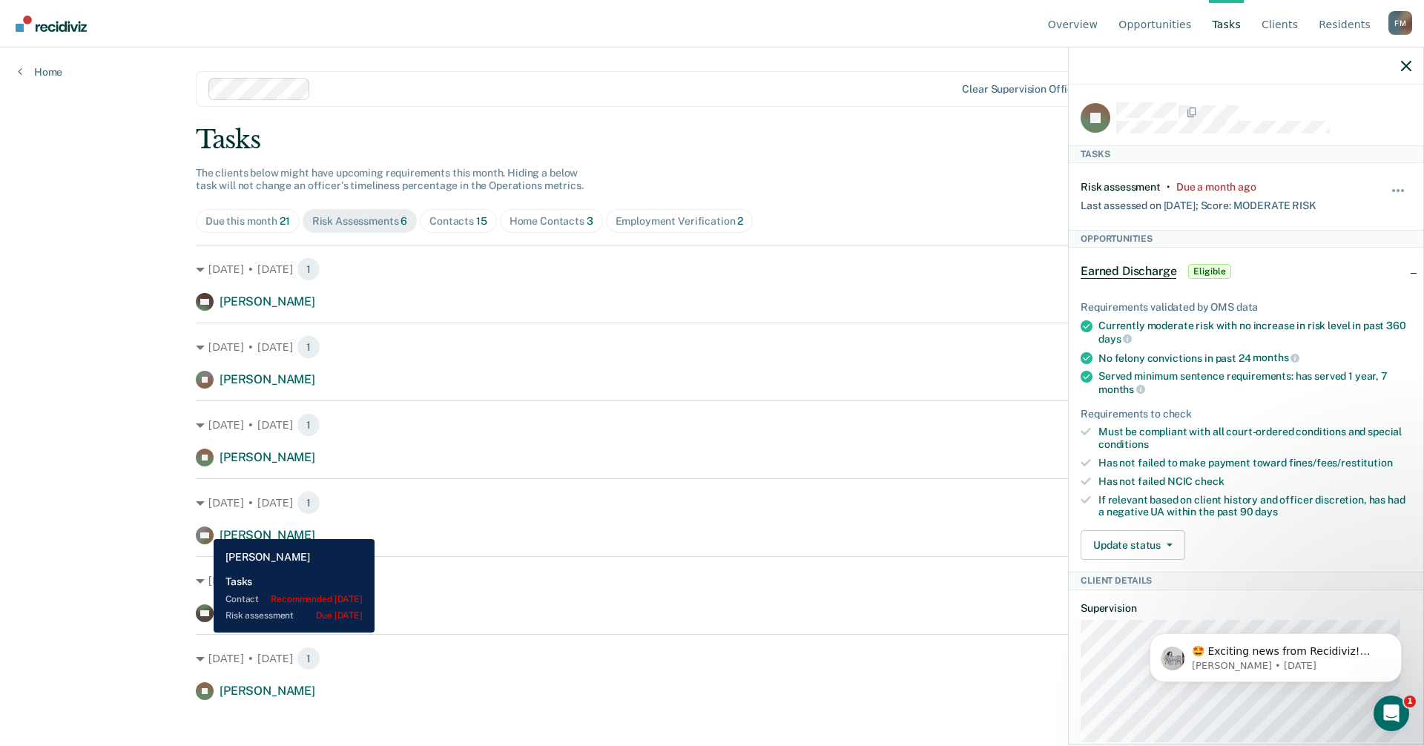
click at [202, 528] on rect at bounding box center [205, 535] width 18 height 18
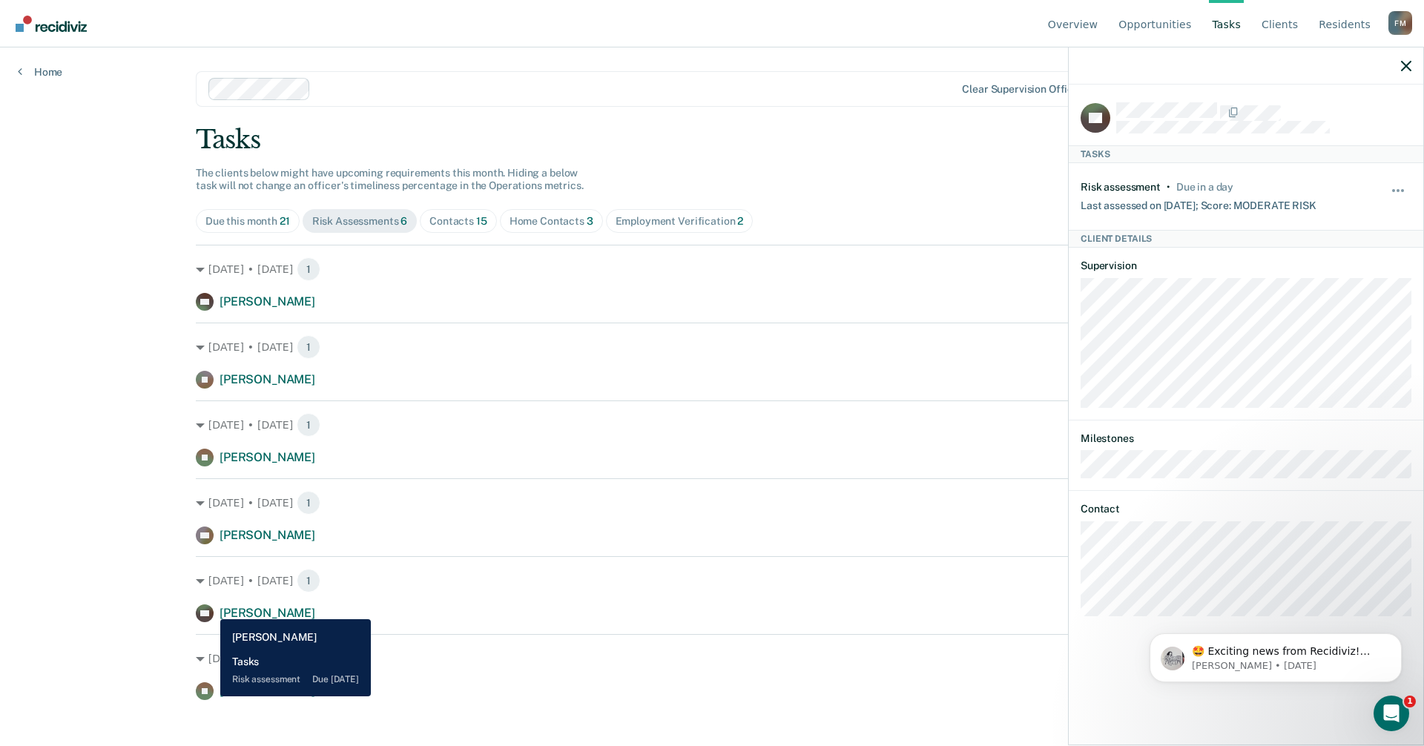
click at [209, 696] on rect at bounding box center [205, 691] width 18 height 18
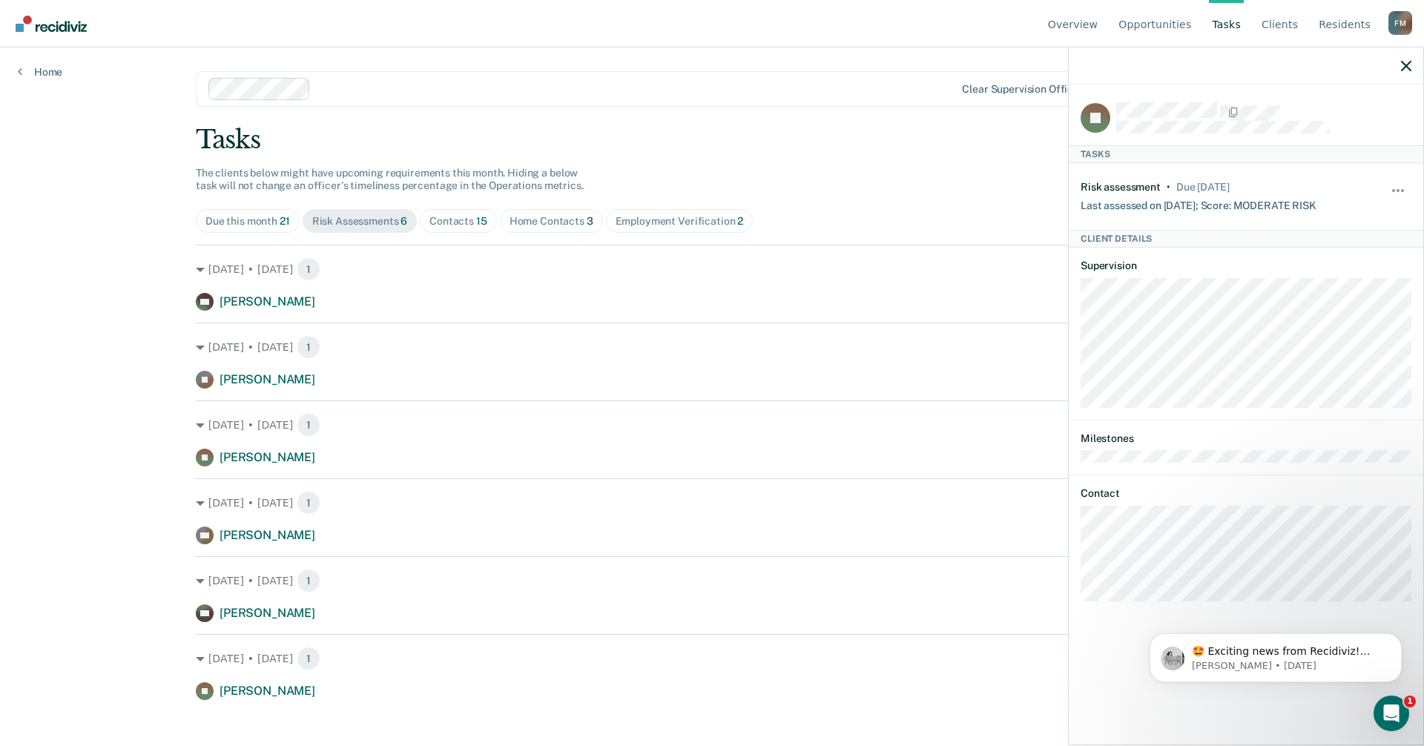
click at [226, 220] on div "Due this month 21" at bounding box center [247, 221] width 85 height 13
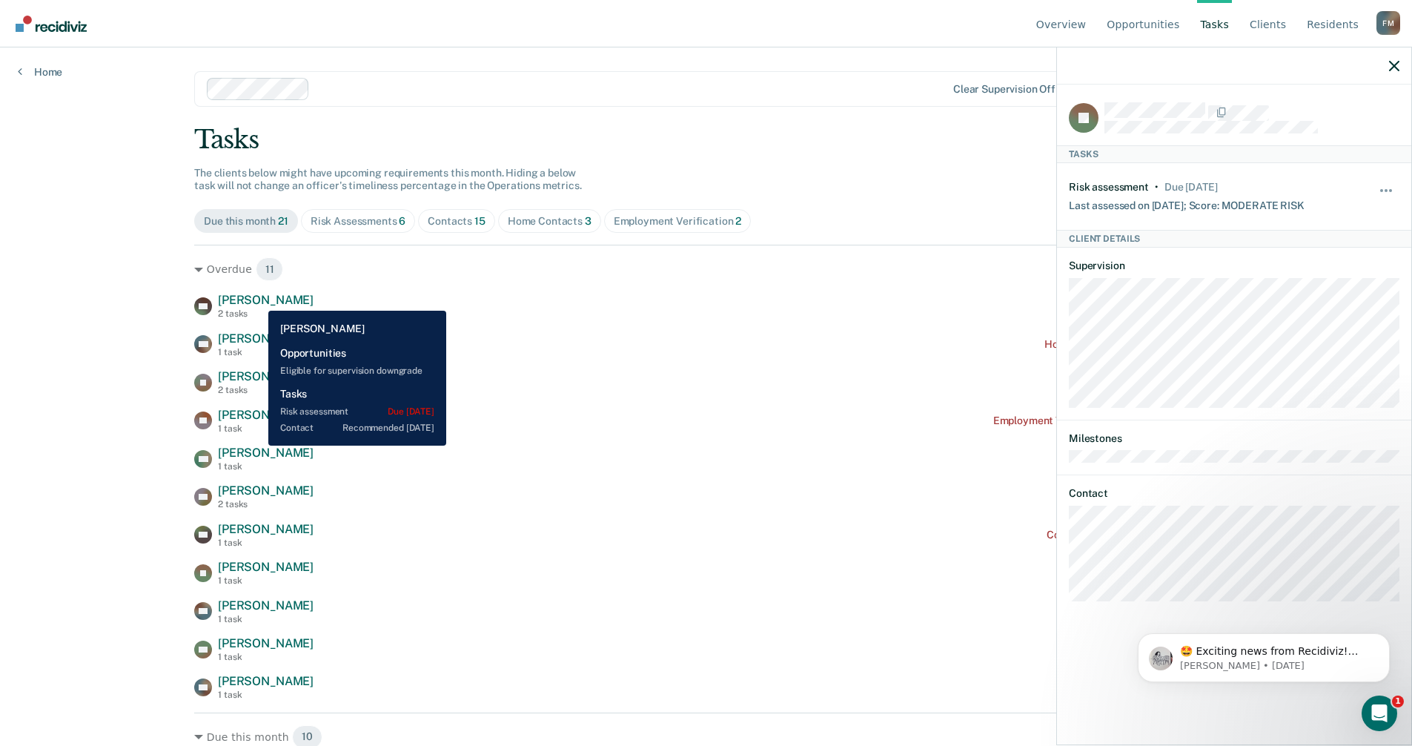
click at [257, 300] on span "[PERSON_NAME]" at bounding box center [266, 300] width 96 height 14
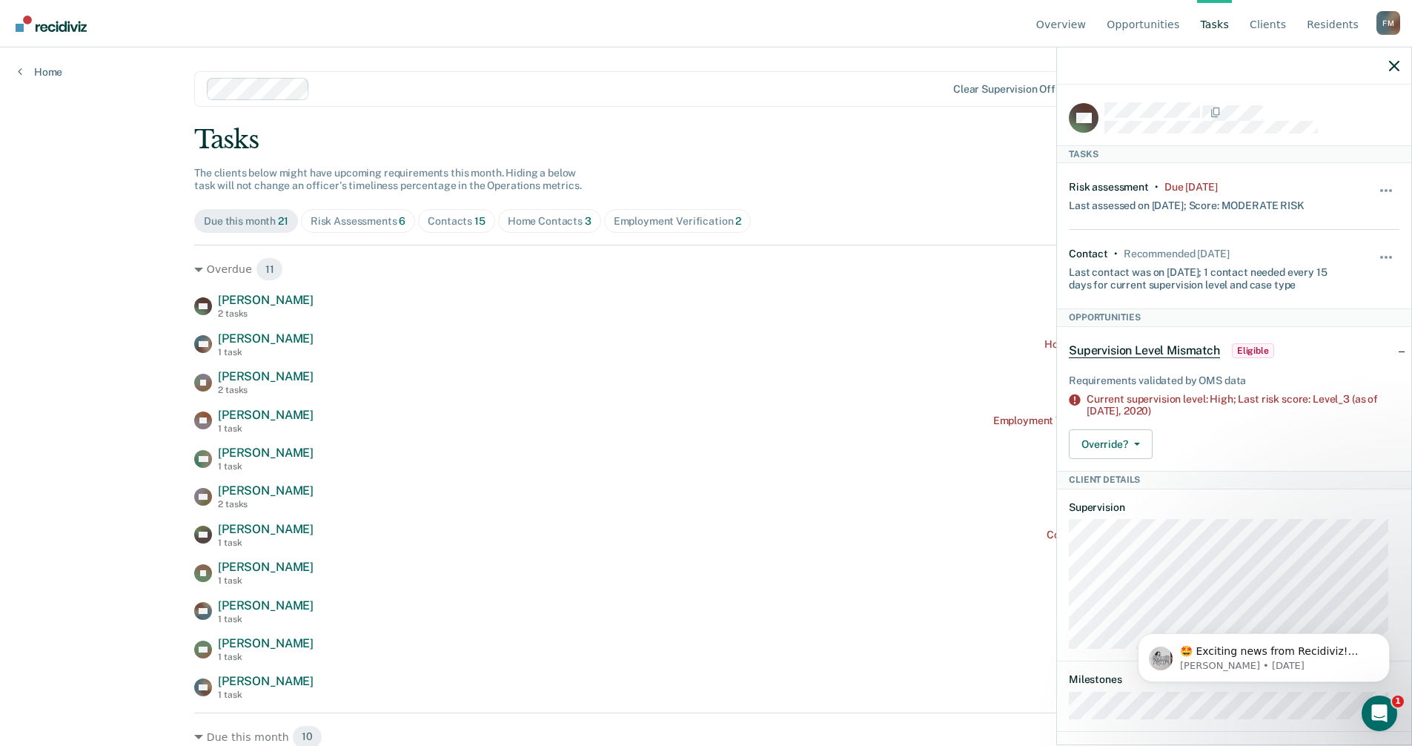
click at [343, 217] on div "Risk Assessments 6" at bounding box center [359, 221] width 96 height 13
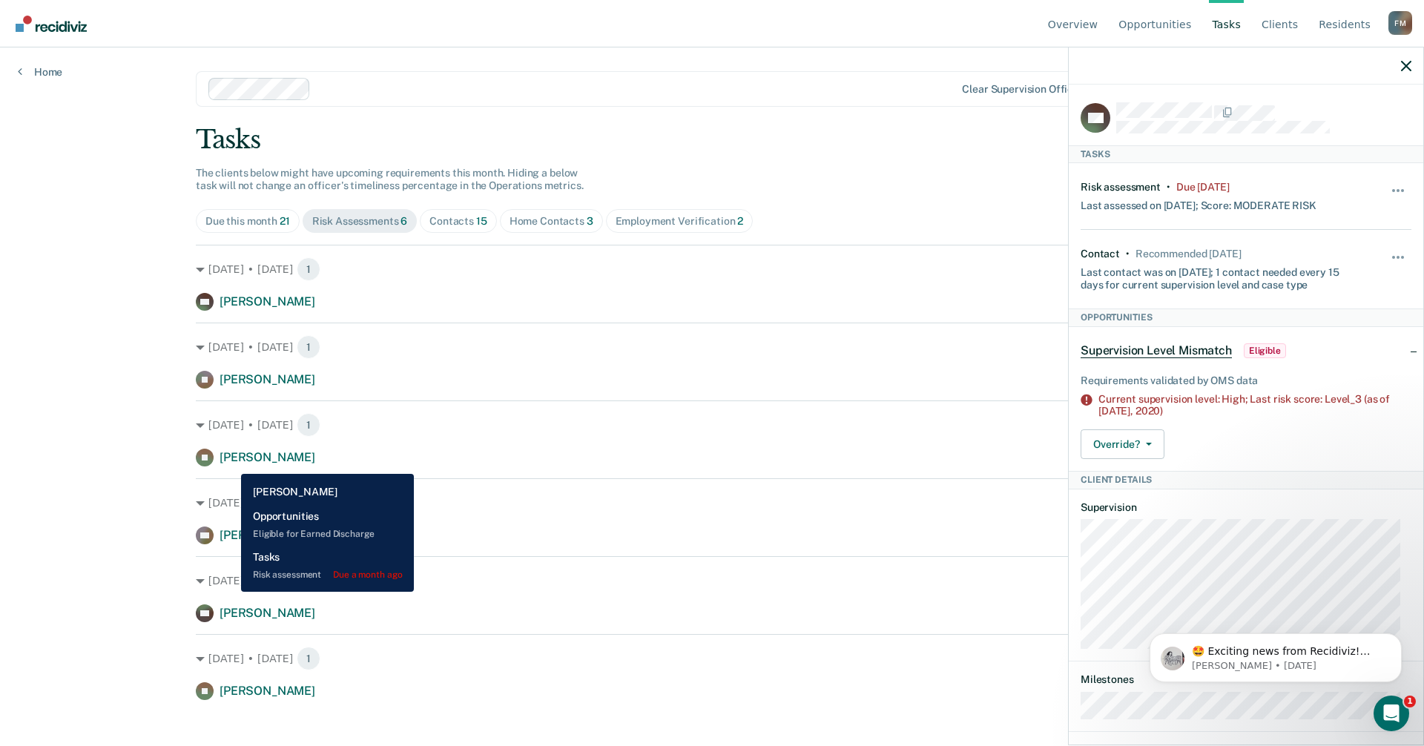
click at [230, 463] on span "[PERSON_NAME]" at bounding box center [267, 457] width 96 height 14
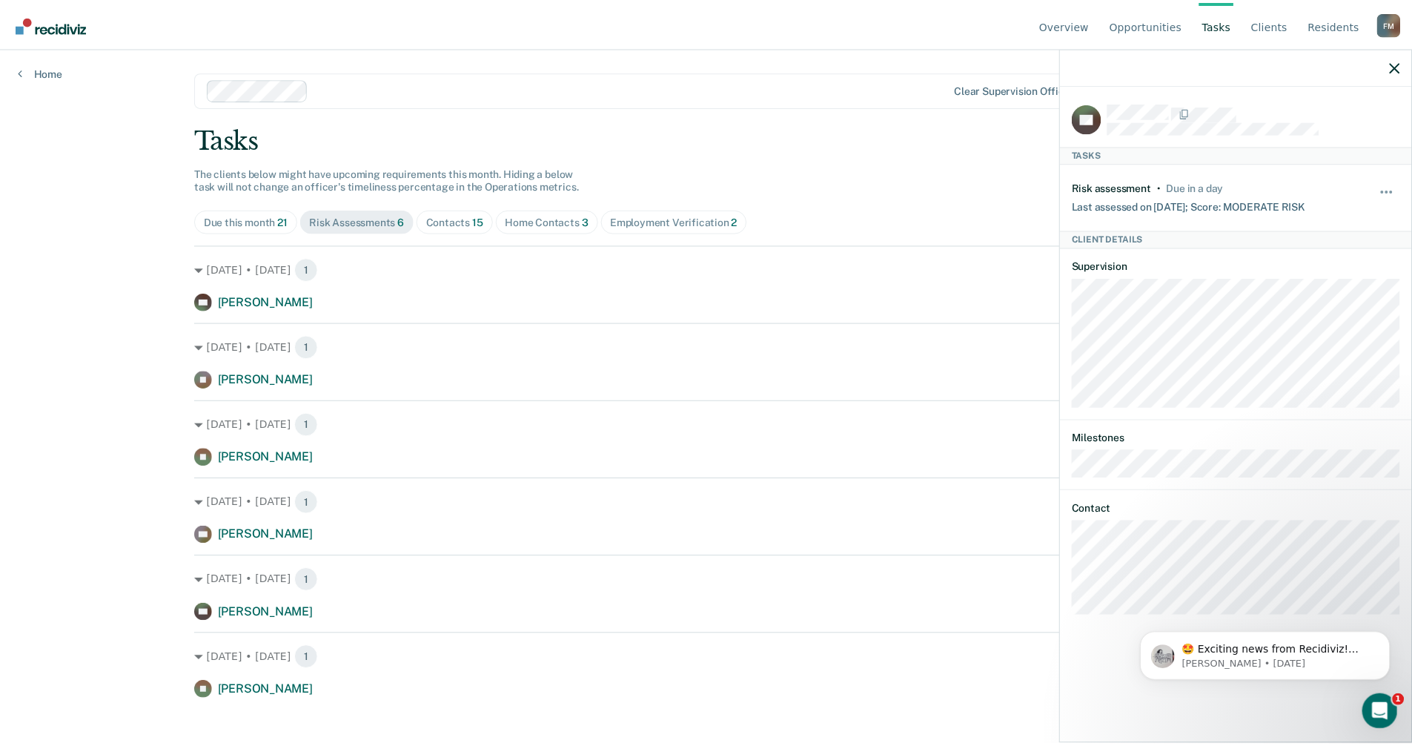
scroll to position [167, 0]
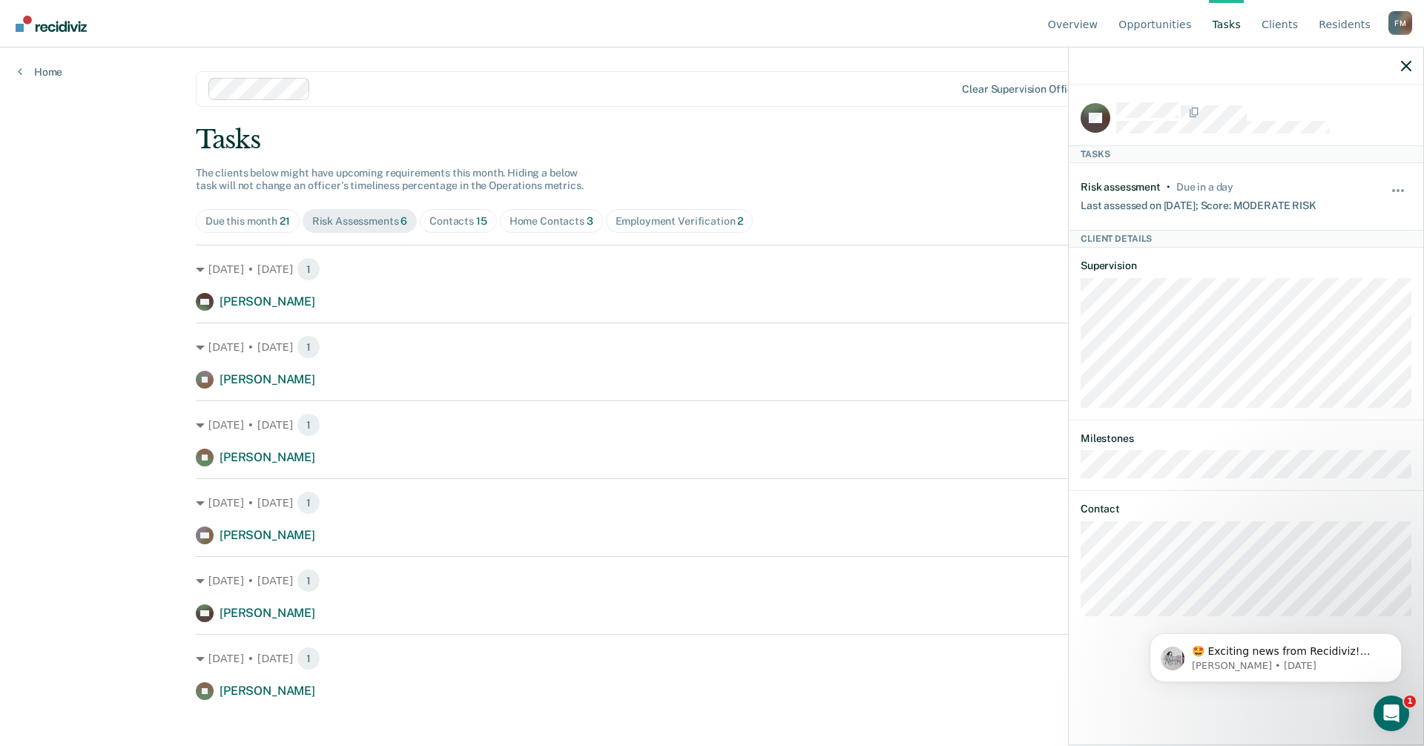
click at [442, 221] on div "Contacts 15" at bounding box center [458, 221] width 58 height 13
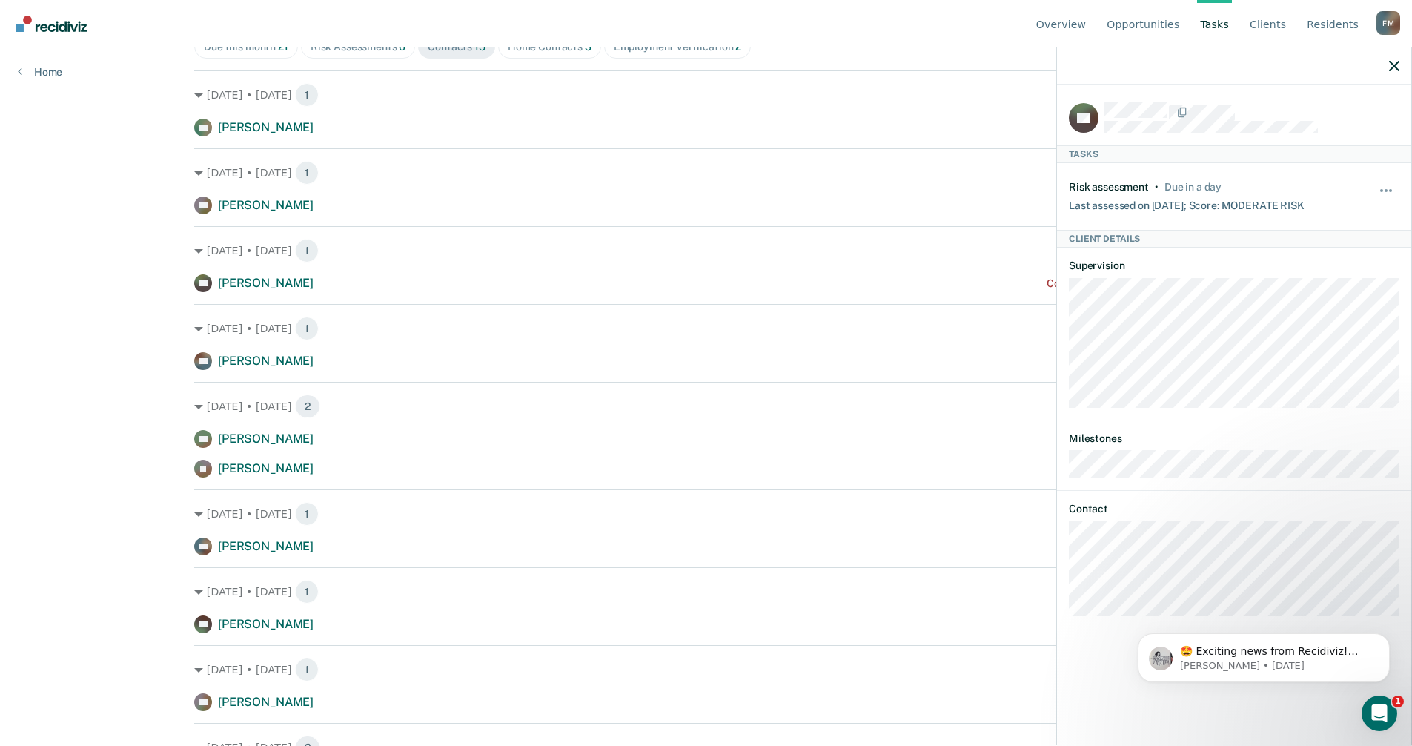
scroll to position [139, 0]
